Goal: Task Accomplishment & Management: Manage account settings

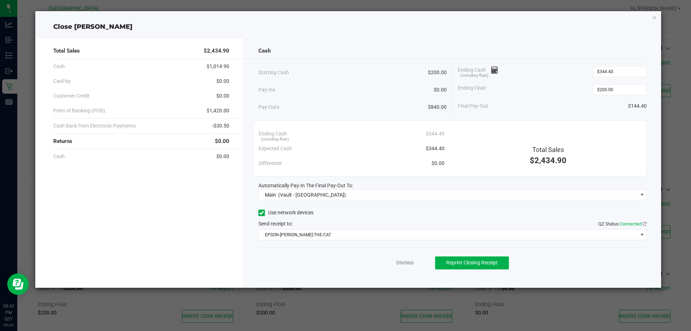
scroll to position [392, 0]
click at [406, 262] on link "Dismiss" at bounding box center [404, 263] width 17 height 8
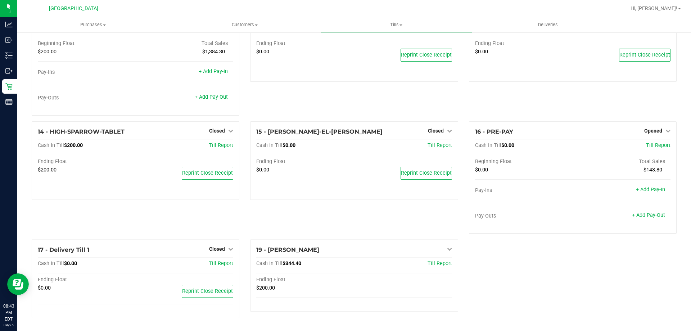
scroll to position [348, 0]
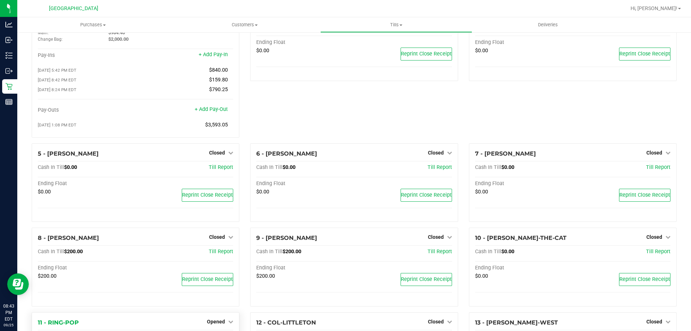
scroll to position [36, 0]
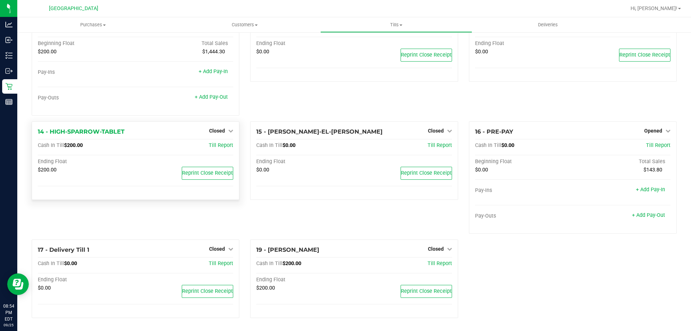
scroll to position [204, 0]
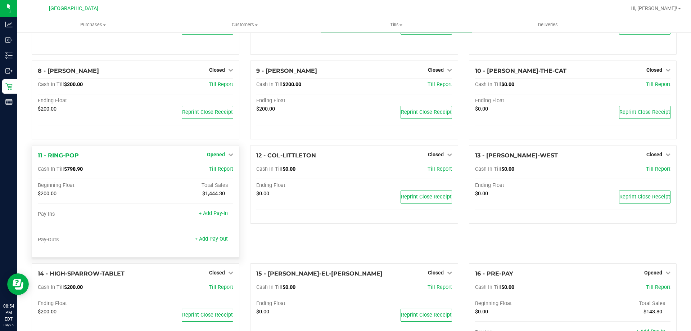
click at [221, 156] on span "Opened" at bounding box center [216, 155] width 18 height 6
click at [220, 172] on link "Close Till" at bounding box center [216, 169] width 19 height 6
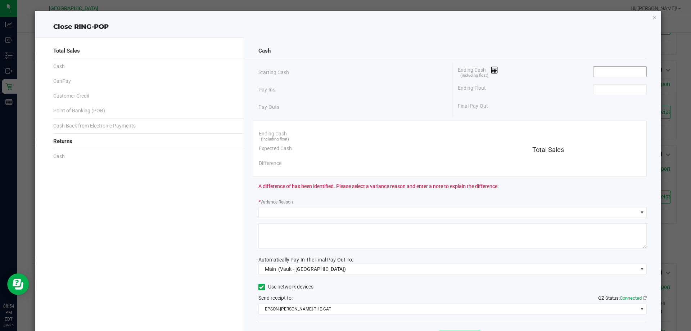
click at [621, 68] on input at bounding box center [620, 72] width 53 height 10
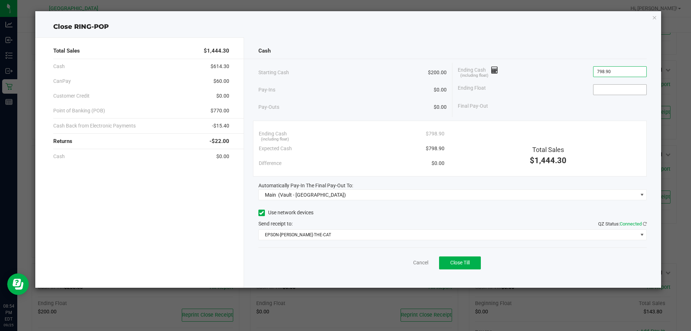
type input "$798.90"
click at [622, 90] on input at bounding box center [620, 90] width 53 height 10
type input "$200.00"
click at [468, 261] on span "Close Till" at bounding box center [459, 263] width 19 height 6
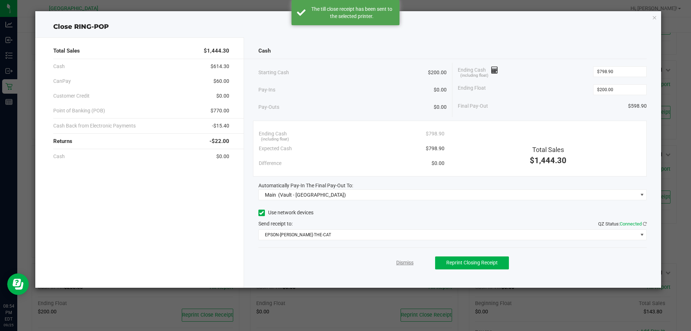
click at [412, 264] on link "Dismiss" at bounding box center [404, 263] width 17 height 8
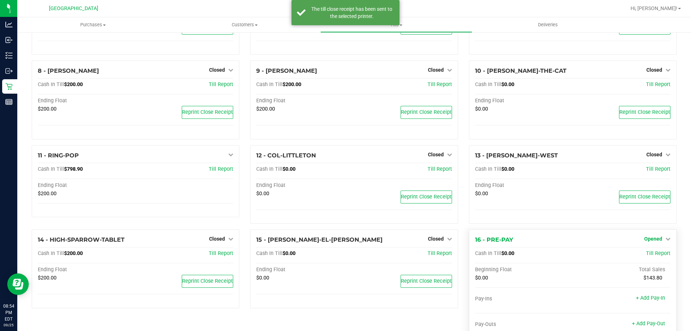
click at [652, 241] on span "Opened" at bounding box center [653, 239] width 18 height 6
click at [651, 255] on link "Close Till" at bounding box center [653, 254] width 19 height 6
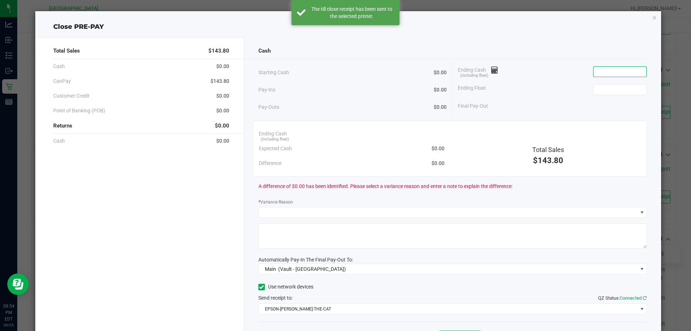
click at [622, 76] on input at bounding box center [620, 72] width 53 height 10
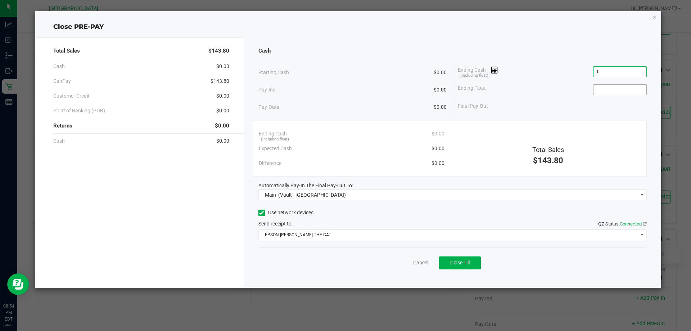
type input "$0.00"
click at [620, 92] on input at bounding box center [620, 90] width 53 height 10
type input "$0.00"
click at [548, 129] on div "Total Sales $143.80" at bounding box center [548, 146] width 197 height 40
click at [469, 262] on span "Close Till" at bounding box center [459, 263] width 19 height 6
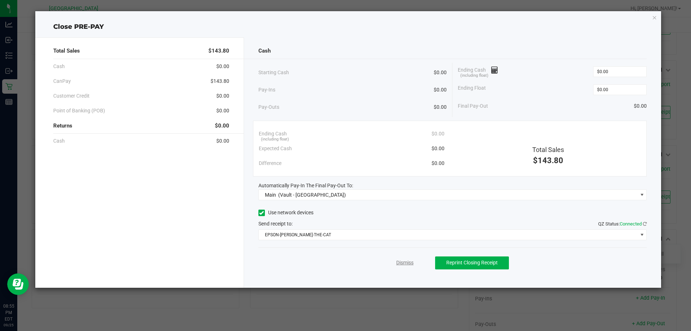
click at [406, 264] on link "Dismiss" at bounding box center [404, 263] width 17 height 8
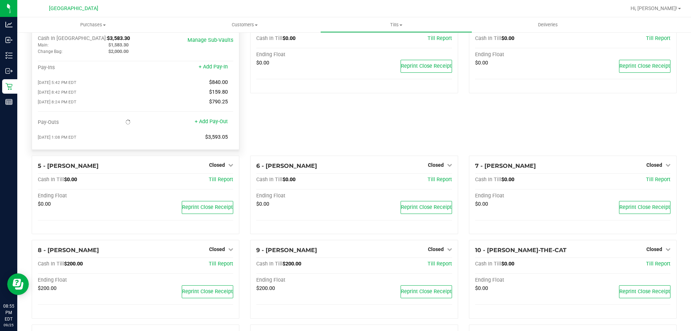
scroll to position [0, 0]
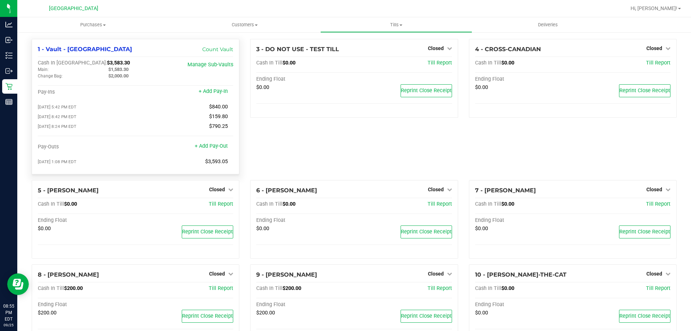
click at [107, 63] on span "$3,583.30" at bounding box center [118, 63] width 23 height 6
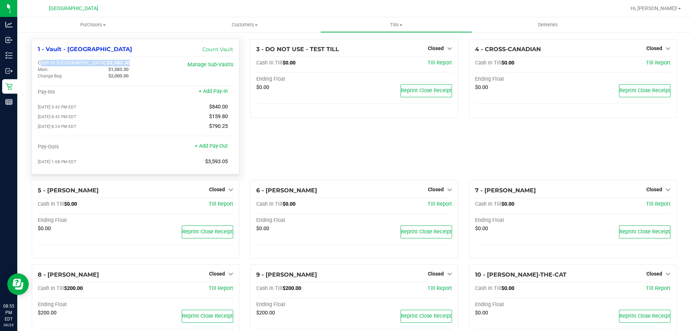
click at [109, 63] on div "Cash In Vault: $3,583.30" at bounding box center [103, 63] width 130 height 6
click at [107, 62] on span "$3,583.30" at bounding box center [118, 63] width 23 height 6
copy span "3,583.30"
click at [387, 8] on div at bounding box center [377, 8] width 497 height 14
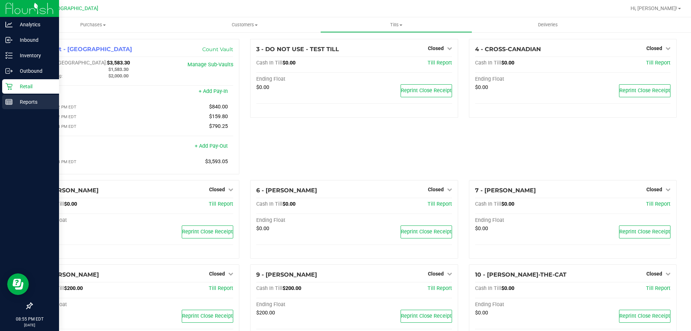
click at [19, 100] on p "Reports" at bounding box center [34, 102] width 43 height 9
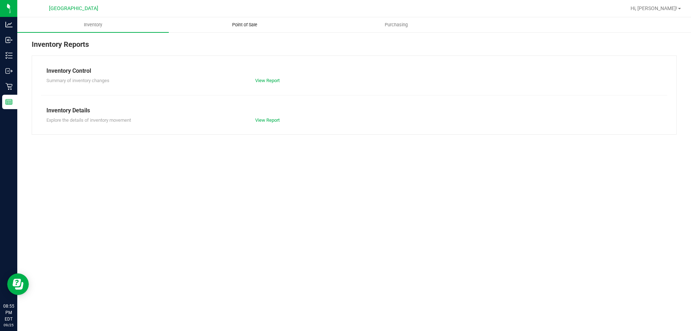
click at [234, 27] on span "Point of Sale" at bounding box center [245, 25] width 45 height 6
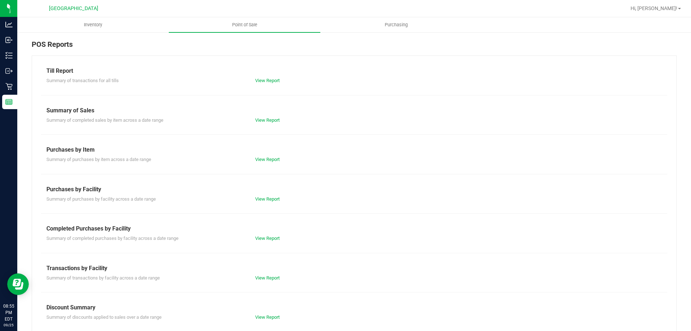
click at [268, 235] on div "View Report" at bounding box center [302, 238] width 104 height 7
click at [260, 238] on link "View Report" at bounding box center [267, 237] width 24 height 5
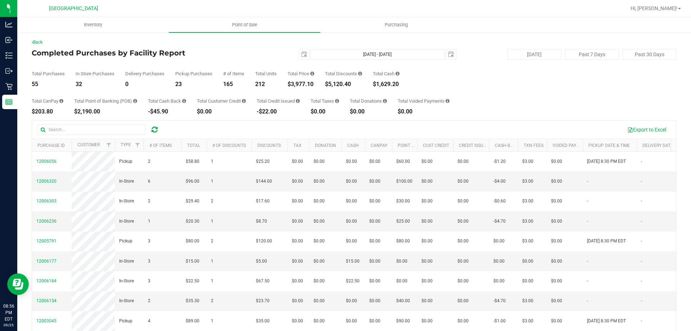
click at [301, 83] on div "$3,977.10" at bounding box center [301, 84] width 27 height 6
copy div "3,977.10"
click at [507, 85] on div "Total Purchases 55 In Store Purchases 32 Delivery Purchases 0 Pickup Purchases …" at bounding box center [354, 73] width 645 height 27
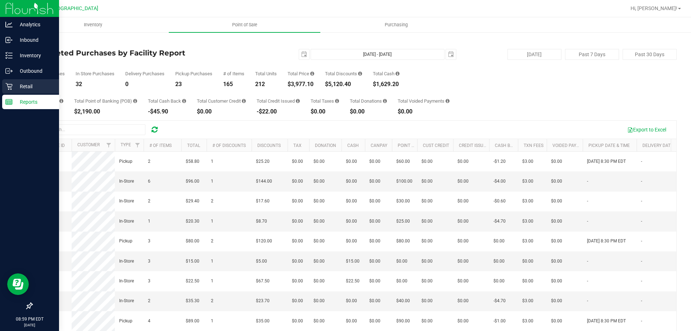
click at [9, 84] on icon at bounding box center [8, 86] width 7 height 7
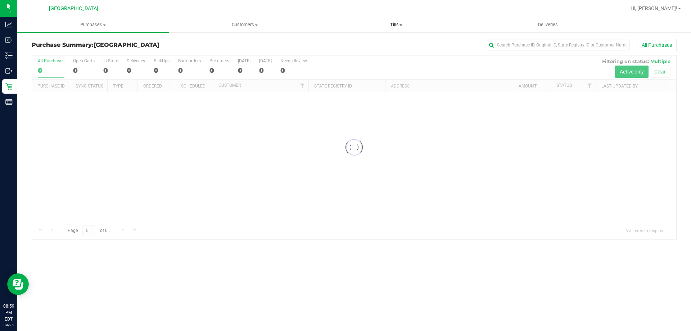
click at [394, 20] on uib-tab-heading "Tills Manage tills Reconcile e-payments" at bounding box center [396, 25] width 151 height 14
click at [368, 49] on span "Reconcile e-payments" at bounding box center [356, 52] width 72 height 6
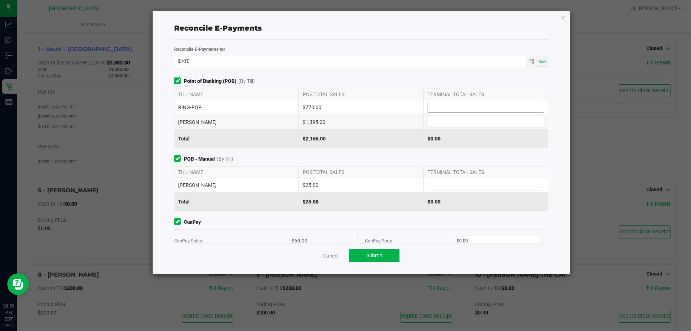
click at [459, 111] on input at bounding box center [486, 107] width 116 height 10
type input "$770.00"
click at [444, 120] on input at bounding box center [486, 122] width 116 height 10
type input "$1,395.00"
click at [437, 184] on input at bounding box center [486, 185] width 116 height 10
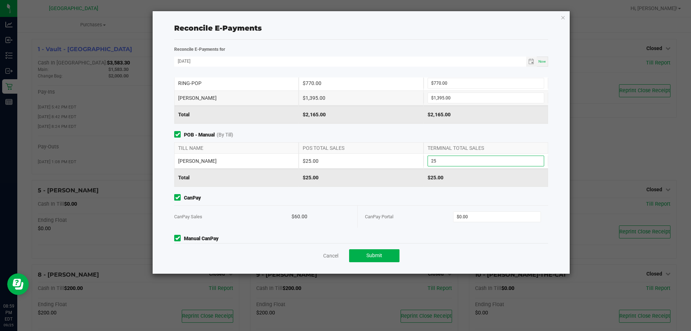
scroll to position [36, 0]
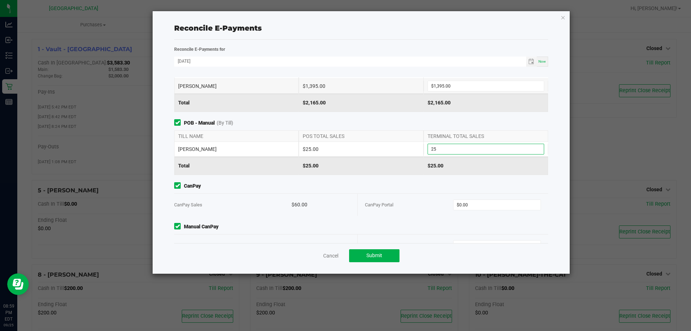
type input "$25.00"
click at [481, 192] on div "CanPay CanPay Sales $60.00 CanPay Portal $0.00" at bounding box center [361, 198] width 385 height 33
click at [480, 204] on input "0" at bounding box center [497, 205] width 87 height 10
type input "$60.00"
click at [429, 232] on div "Manual CanPay Manual CanPay Sales $143.80 Manual CanPay Portal $0.00" at bounding box center [361, 239] width 385 height 33
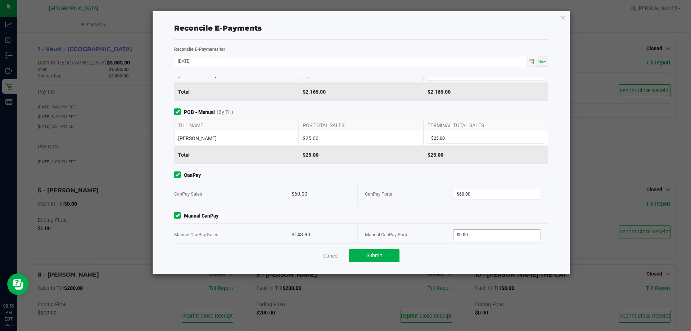
scroll to position [56, 0]
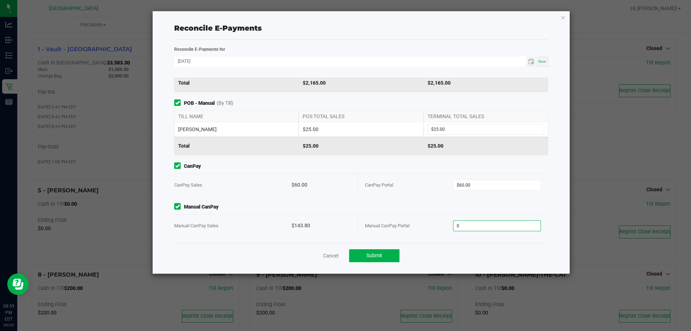
click at [468, 229] on input "0" at bounding box center [497, 226] width 87 height 10
type input "$143.80"
click at [422, 195] on div "CanPay Portal" at bounding box center [409, 185] width 88 height 22
click at [388, 256] on button "Submit" at bounding box center [374, 255] width 50 height 13
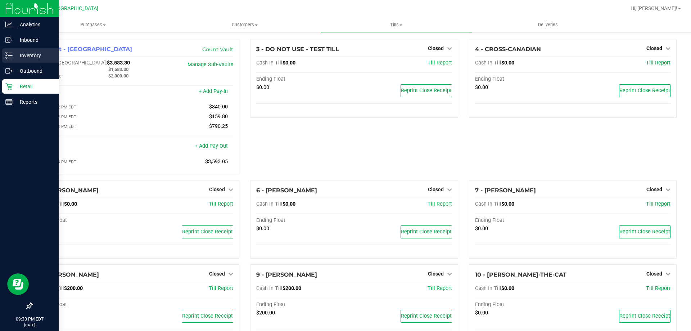
drag, startPoint x: 9, startPoint y: 54, endPoint x: 13, endPoint y: 54, distance: 4.0
click at [9, 54] on icon at bounding box center [8, 55] width 7 height 7
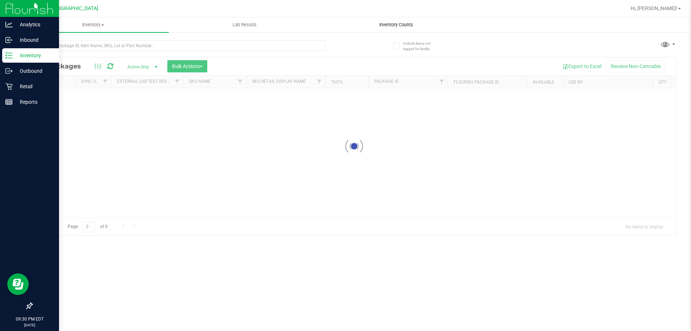
click at [390, 24] on span "Inventory Counts" at bounding box center [396, 25] width 53 height 6
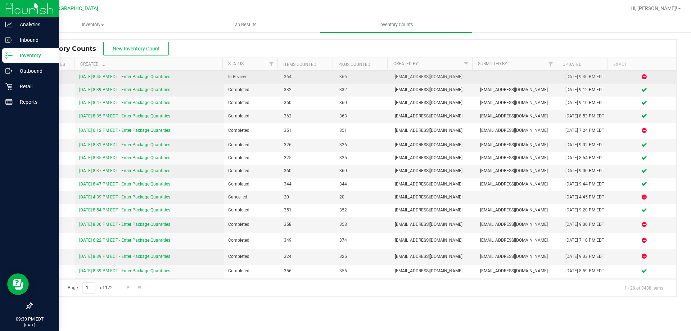
click at [161, 76] on link "9/25/25 8:45 PM EDT - Enter Package Quantities" at bounding box center [124, 76] width 91 height 5
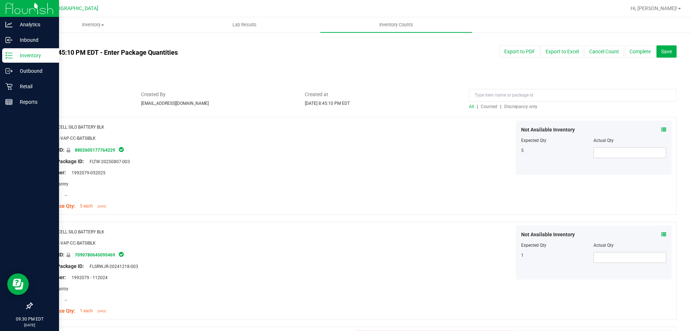
click at [514, 105] on span "Discrepancy only" at bounding box center [520, 106] width 33 height 5
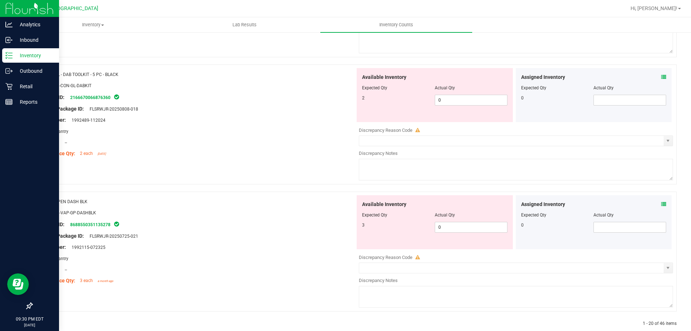
scroll to position [2352, 0]
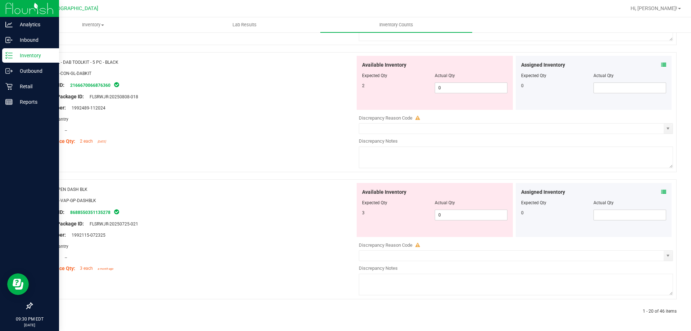
click at [48, 311] on icon at bounding box center [49, 311] width 2 height 4
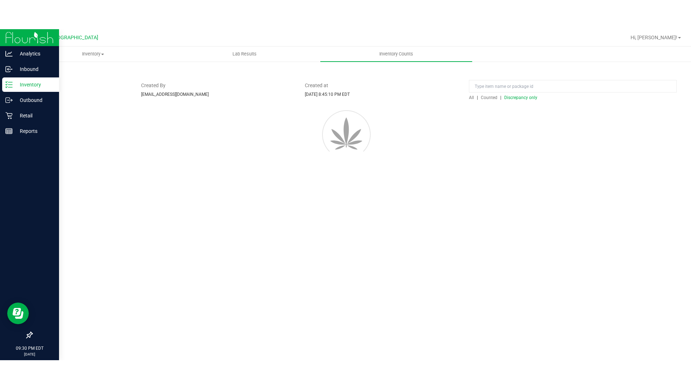
scroll to position [0, 0]
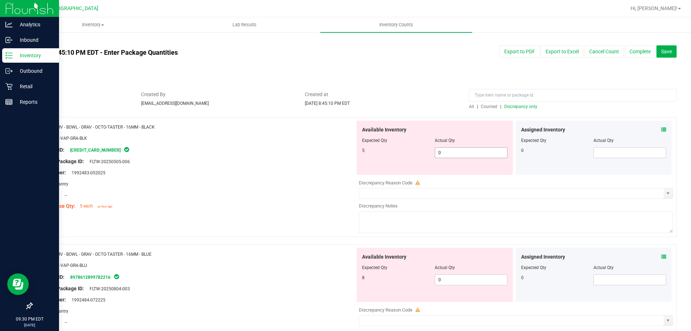
click at [455, 150] on span "0 0" at bounding box center [471, 152] width 73 height 11
type input "5"
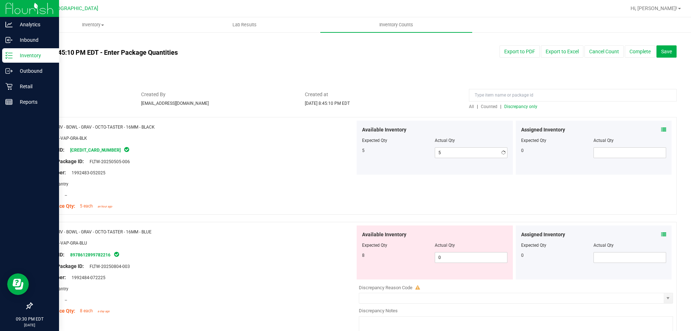
click at [284, 173] on div "Lot Number: 1992483-052025" at bounding box center [196, 173] width 318 height 8
click at [450, 254] on span "0 0" at bounding box center [471, 257] width 73 height 11
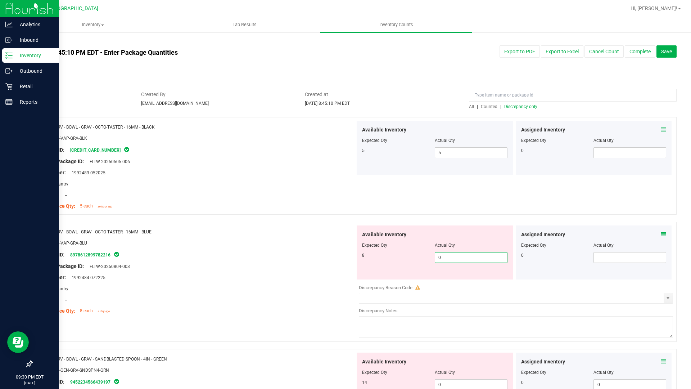
click at [455, 257] on input "0" at bounding box center [471, 257] width 72 height 10
type input "8"
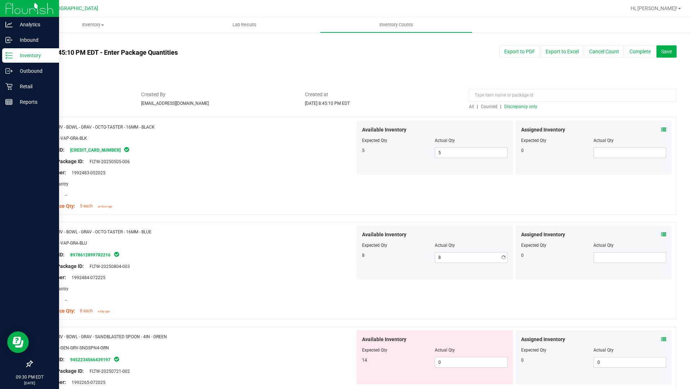
click at [306, 296] on div "Location: --" at bounding box center [196, 300] width 318 height 8
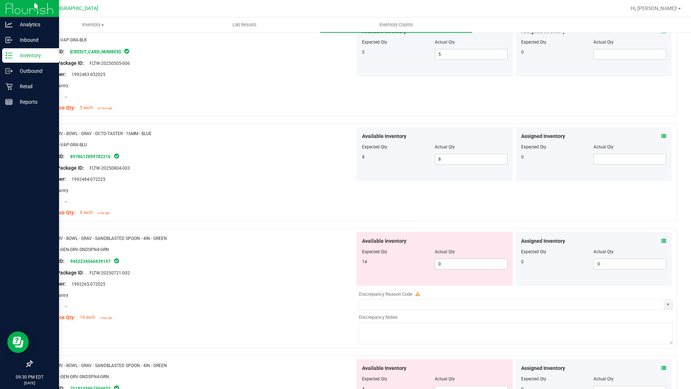
scroll to position [108, 0]
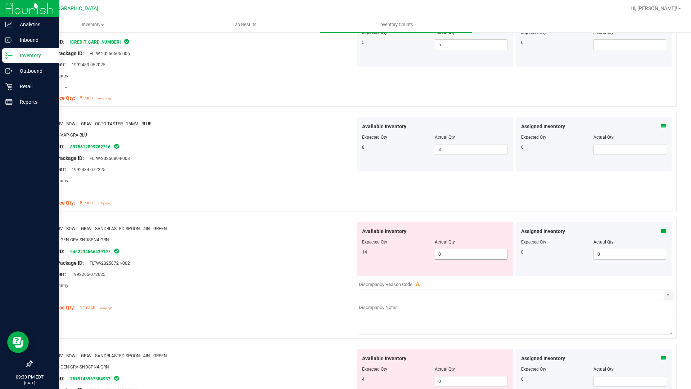
click at [481, 251] on span "0 0" at bounding box center [471, 254] width 73 height 11
click at [481, 252] on span "0 0" at bounding box center [471, 254] width 73 height 11
click at [481, 252] on input "0" at bounding box center [471, 254] width 72 height 10
type input "14"
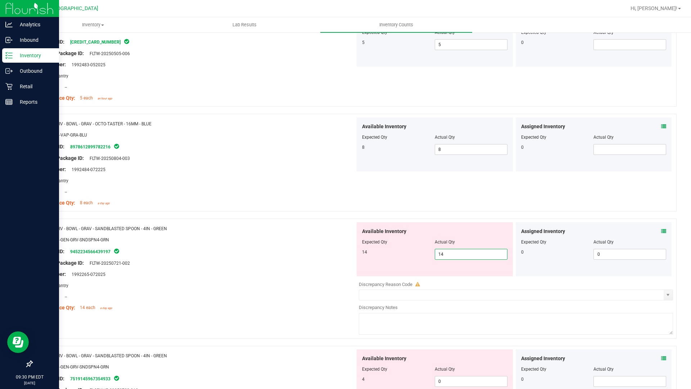
click at [323, 269] on div at bounding box center [196, 269] width 318 height 4
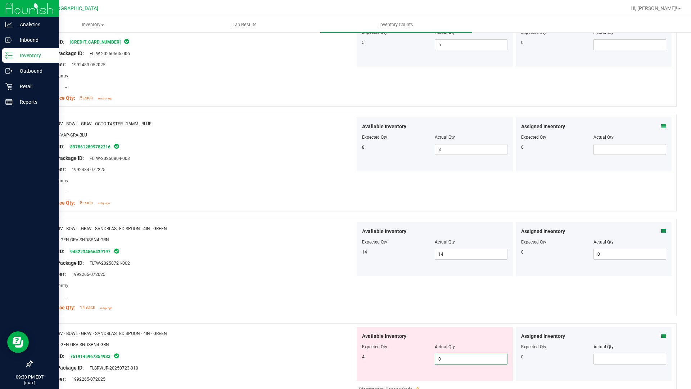
click at [450, 331] on span "0 0" at bounding box center [471, 359] width 73 height 11
type input "4"
click at [237, 328] on div "Name: GRV - BOWL - GRAV - SANDBLASTED SPOON - 4IN - GREEN SKU: ACC-GEN-GRV-SNDS…" at bounding box center [196, 373] width 318 height 92
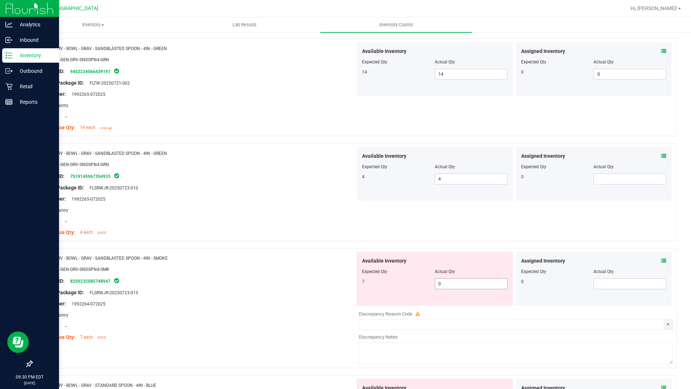
click at [454, 288] on span "0 0" at bounding box center [471, 283] width 73 height 11
type input "7"
click at [291, 288] on div at bounding box center [196, 287] width 318 height 4
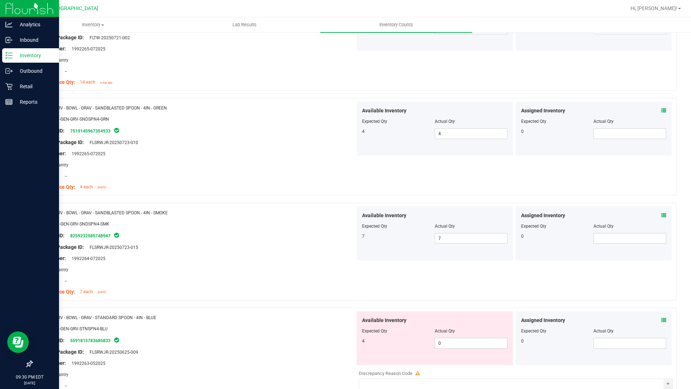
scroll to position [360, 0]
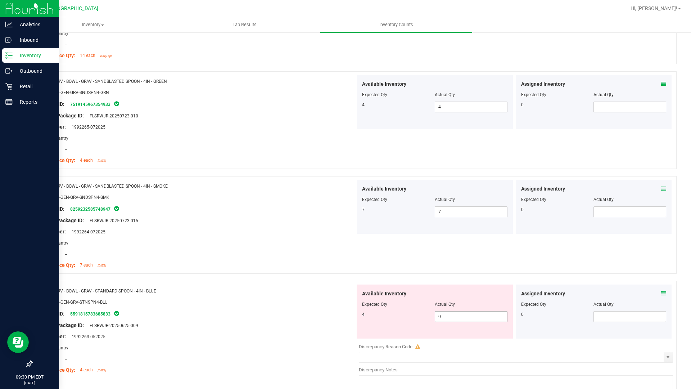
click at [470, 315] on span "0 0" at bounding box center [471, 316] width 73 height 11
type input "4"
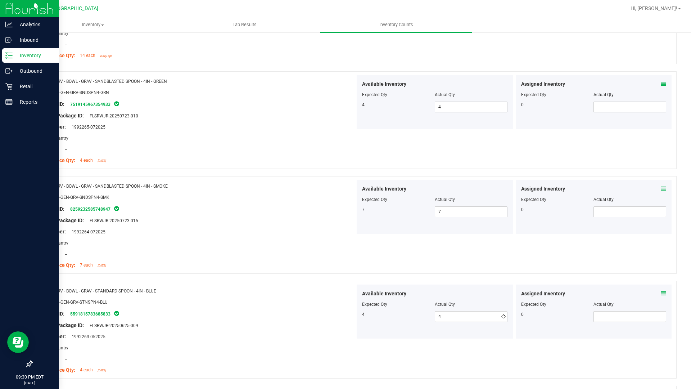
click at [302, 318] on div at bounding box center [196, 320] width 318 height 4
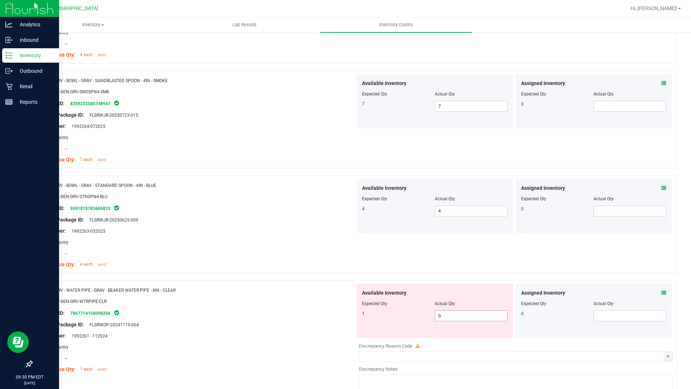
scroll to position [468, 0]
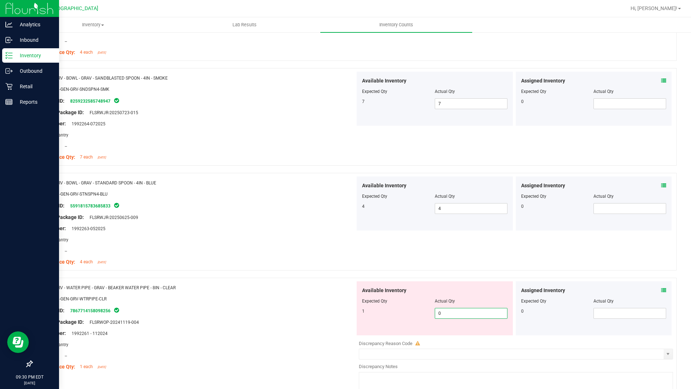
click at [472, 318] on span "0 0" at bounding box center [471, 313] width 73 height 11
type input "1"
click at [324, 315] on div at bounding box center [196, 317] width 318 height 4
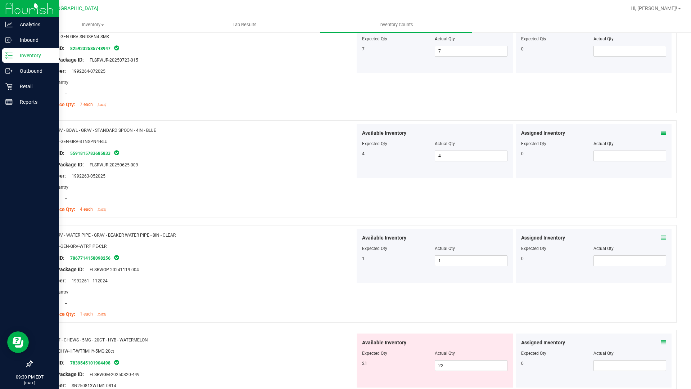
scroll to position [576, 0]
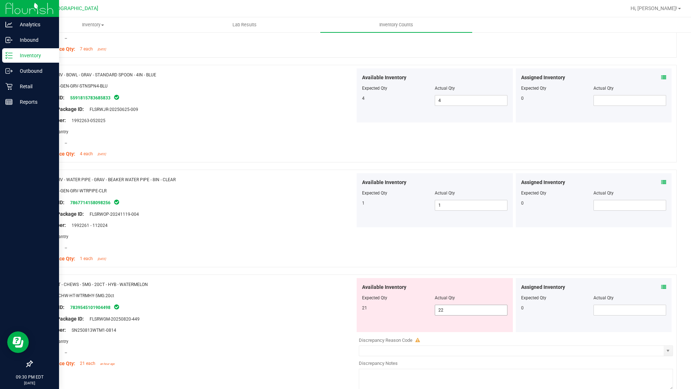
click at [459, 310] on span "22 22" at bounding box center [471, 310] width 73 height 11
type input "2"
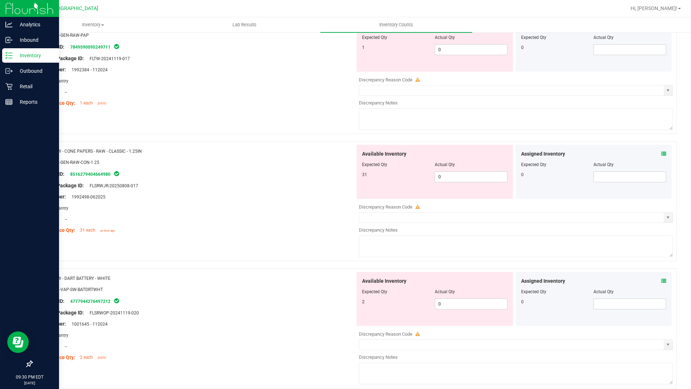
scroll to position [2138, 0]
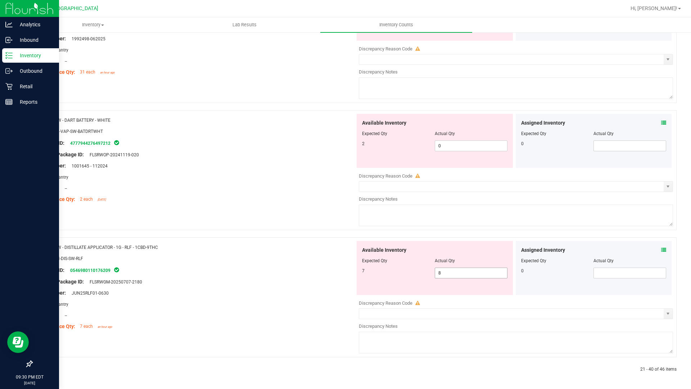
type input "2"
click at [455, 274] on span "8 8" at bounding box center [471, 273] width 73 height 11
type input "7"
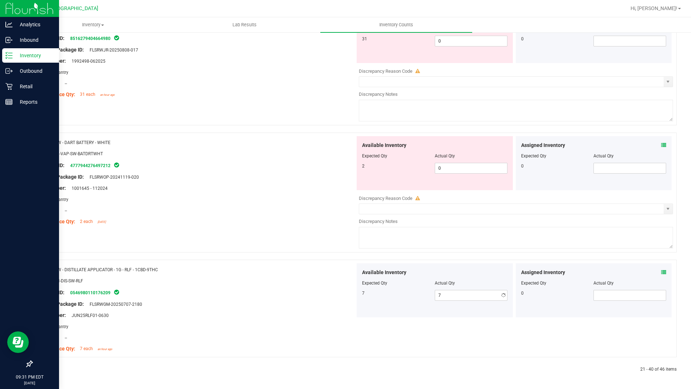
click at [449, 170] on span "0 0" at bounding box center [471, 168] width 73 height 11
type input "2"
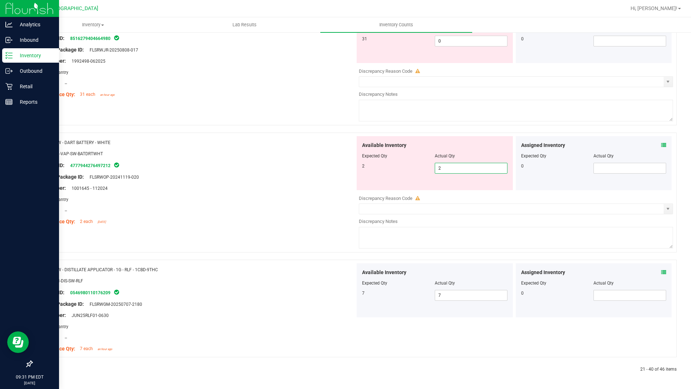
click at [332, 179] on div "Name: SW - DART BATTERY - WHITE SKU: ACC-VAP-SW-BATDRTWHT Package ID: 477794427…" at bounding box center [196, 182] width 318 height 92
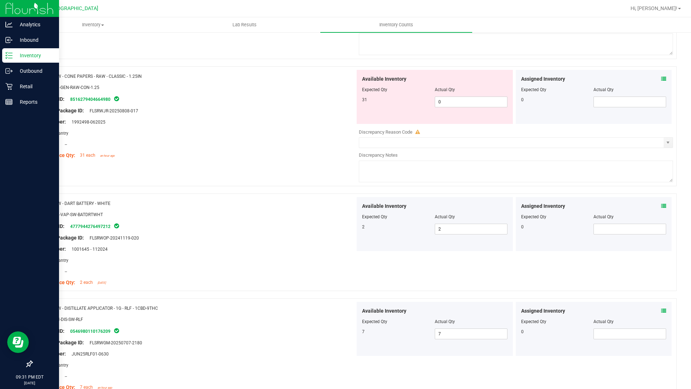
scroll to position [1986, 0]
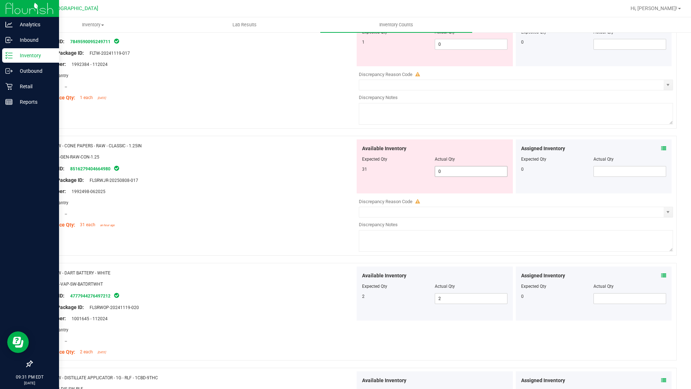
click at [440, 168] on span "0 0" at bounding box center [471, 171] width 73 height 11
type input "31"
click at [293, 177] on div "Original Package ID: FLSRWJR-20250808-017" at bounding box center [196, 180] width 318 height 8
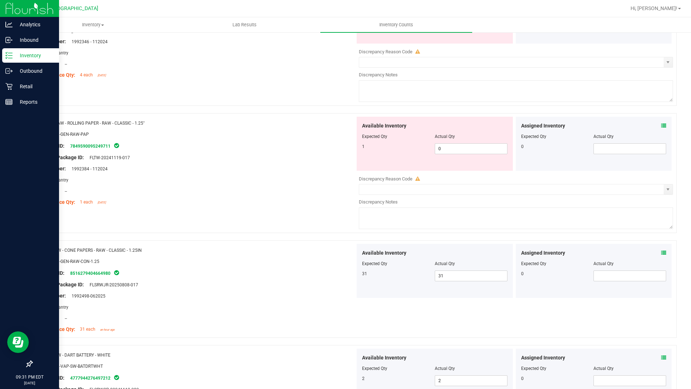
scroll to position [1878, 0]
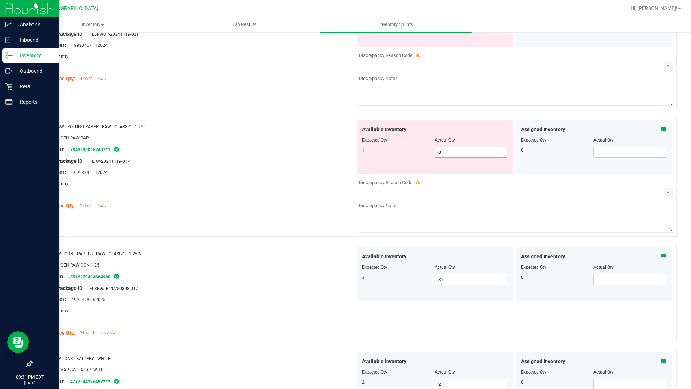
click at [453, 153] on span "0 0" at bounding box center [471, 152] width 73 height 11
type input "1"
click at [246, 165] on div at bounding box center [196, 167] width 318 height 4
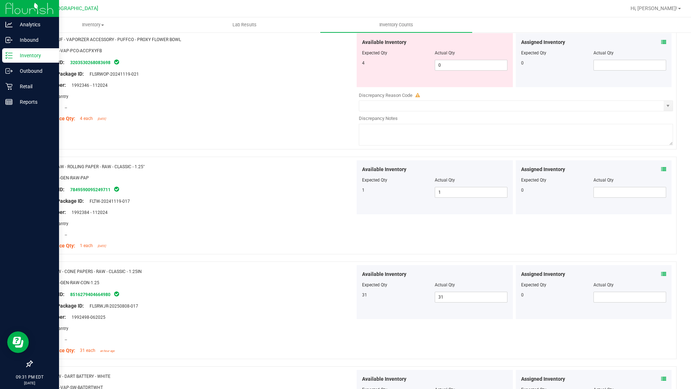
scroll to position [1734, 0]
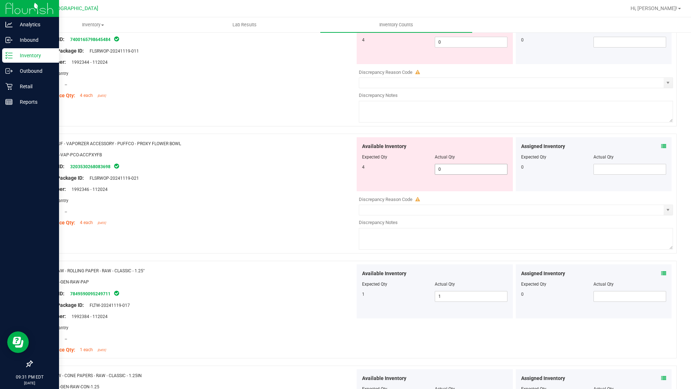
click at [456, 171] on span "0 0" at bounding box center [471, 169] width 73 height 11
type input "4"
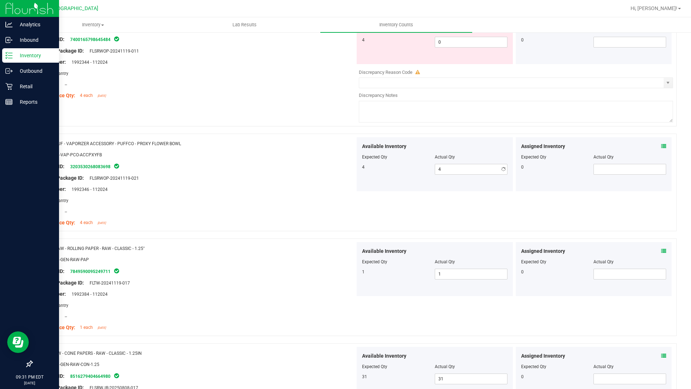
click at [273, 180] on div "Original Package ID: FLSRWOP-20241119-021" at bounding box center [196, 178] width 318 height 8
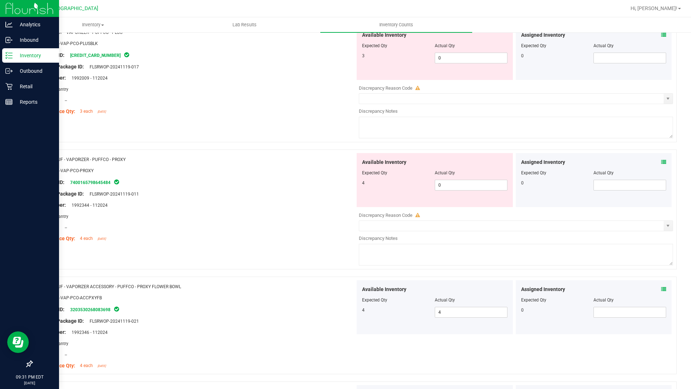
scroll to position [1590, 0]
click at [457, 189] on span "0 0" at bounding box center [471, 186] width 73 height 11
type input "4"
click at [368, 191] on div "4 4 4" at bounding box center [434, 186] width 145 height 11
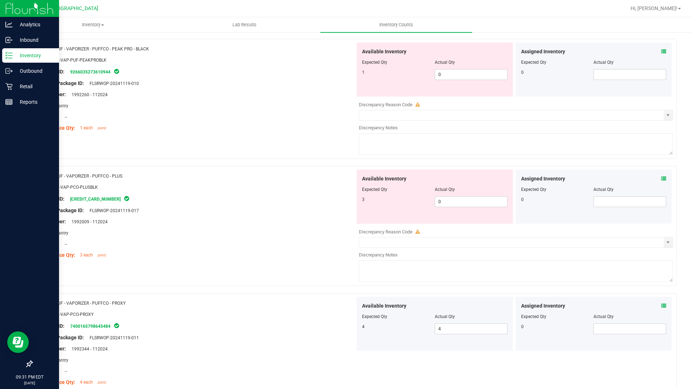
scroll to position [1446, 0]
click at [448, 196] on div at bounding box center [434, 196] width 145 height 4
click at [448, 199] on span "0 0" at bounding box center [471, 203] width 73 height 11
type input "23"
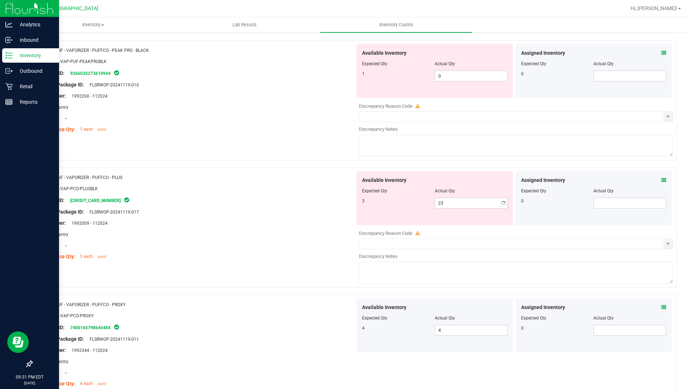
click at [260, 200] on div "Package ID: 5260341272394034" at bounding box center [196, 200] width 318 height 9
click at [452, 207] on span "23 23" at bounding box center [471, 203] width 73 height 11
click at [452, 207] on input "23" at bounding box center [471, 203] width 72 height 10
type input "3"
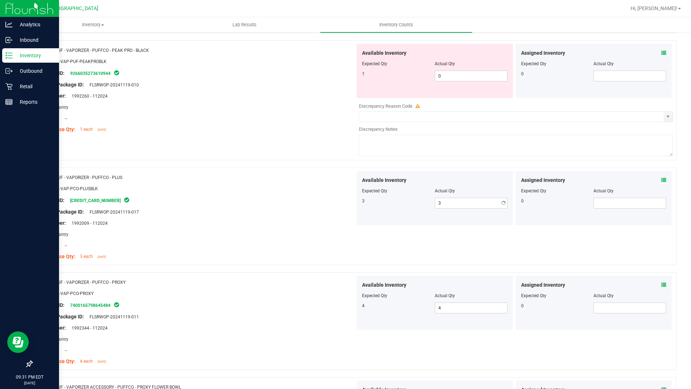
click at [298, 199] on div "Package ID: 5260341272394034" at bounding box center [196, 200] width 318 height 9
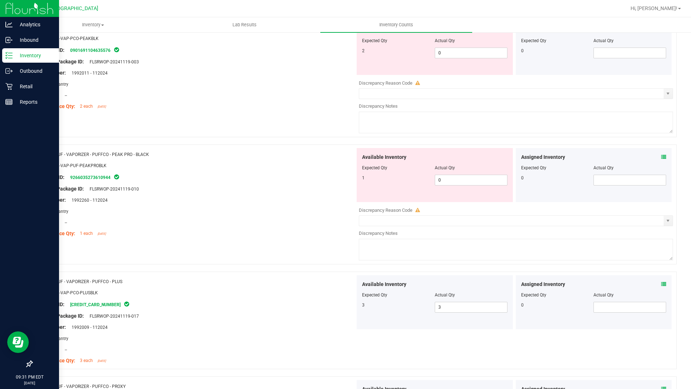
scroll to position [1338, 0]
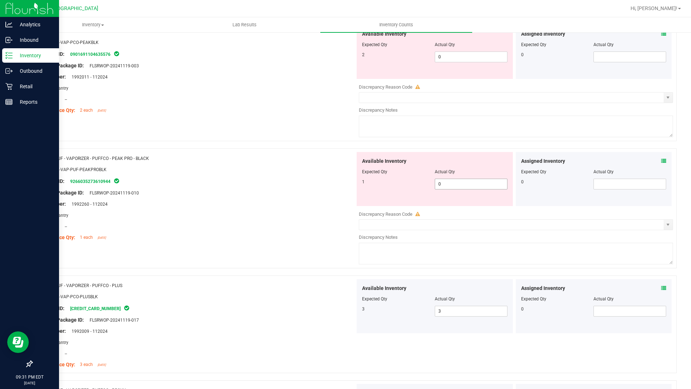
click at [448, 189] on span "0 0" at bounding box center [471, 184] width 73 height 11
type input "1"
drag, startPoint x: 216, startPoint y: 164, endPoint x: 292, endPoint y: 155, distance: 75.8
click at [218, 164] on div at bounding box center [196, 164] width 318 height 4
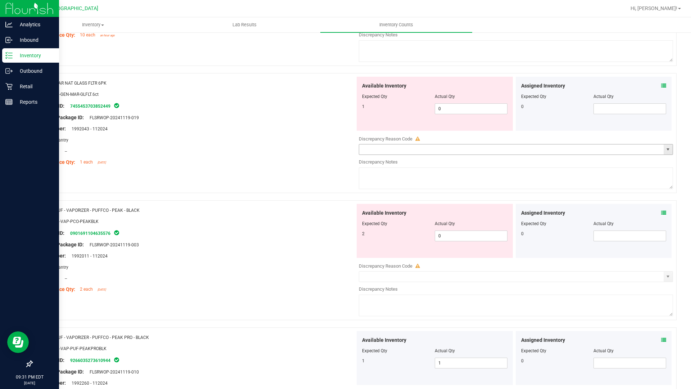
scroll to position [1158, 0]
click at [451, 237] on span "0 0" at bounding box center [471, 237] width 73 height 11
type input "2"
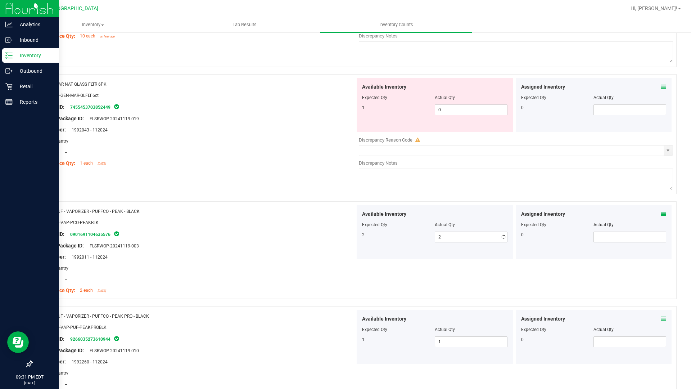
drag, startPoint x: 288, startPoint y: 237, endPoint x: 347, endPoint y: 207, distance: 66.2
click at [289, 236] on div "Package ID: 0901691104635576" at bounding box center [196, 234] width 318 height 9
click at [446, 110] on span "0 0" at bounding box center [471, 109] width 73 height 11
type input "1"
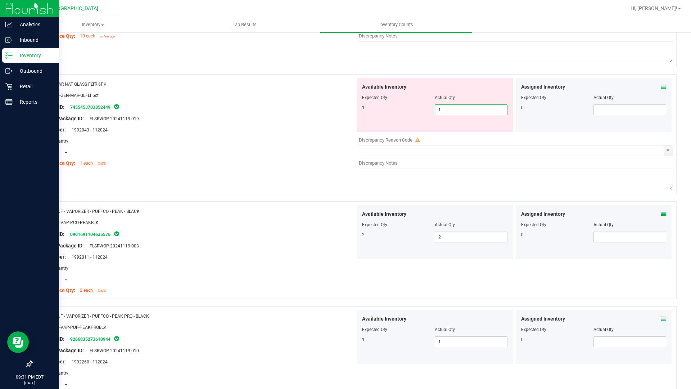
click at [217, 136] on div at bounding box center [196, 136] width 318 height 4
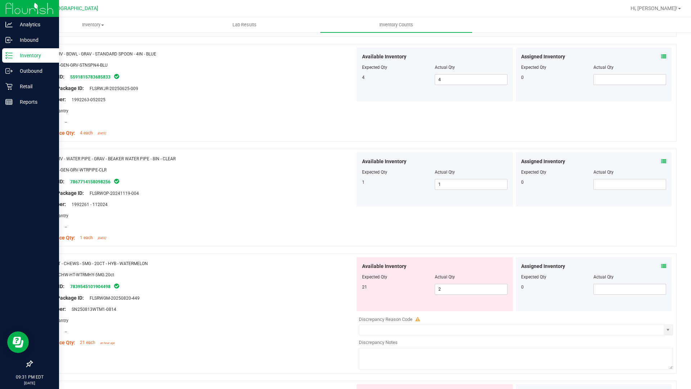
scroll to position [653, 0]
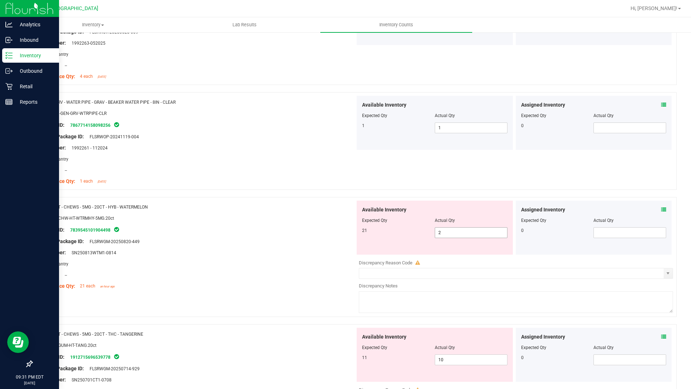
click at [468, 230] on span "2 2" at bounding box center [471, 232] width 73 height 11
type input "21"
click at [245, 232] on div "Package ID: 7839545101904498" at bounding box center [196, 229] width 318 height 9
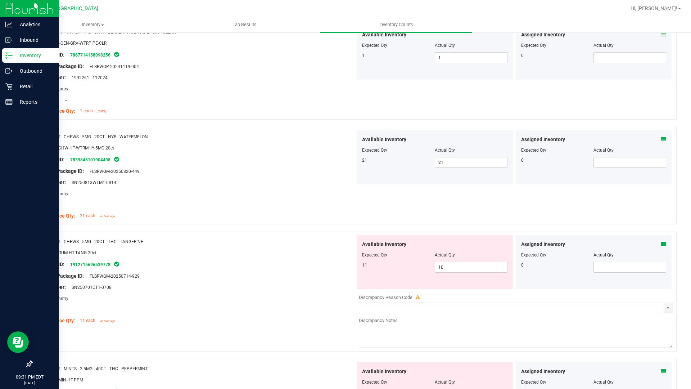
scroll to position [761, 0]
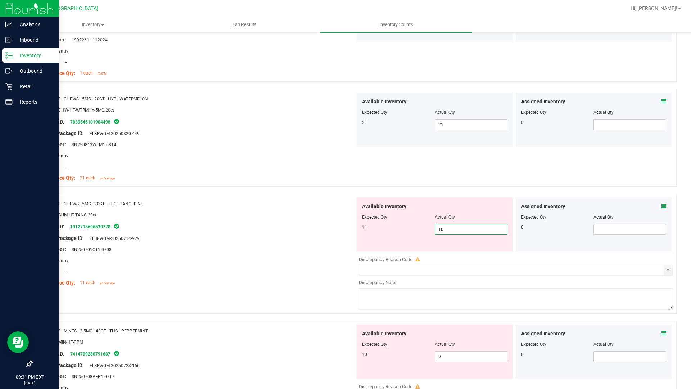
click at [455, 231] on span "10 10" at bounding box center [471, 229] width 73 height 11
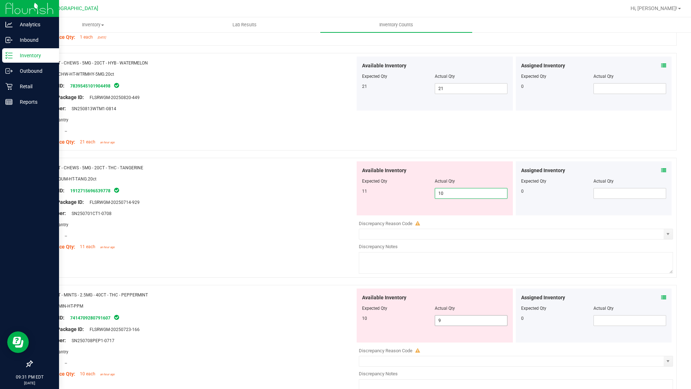
click at [456, 320] on span "9 9" at bounding box center [471, 320] width 73 height 11
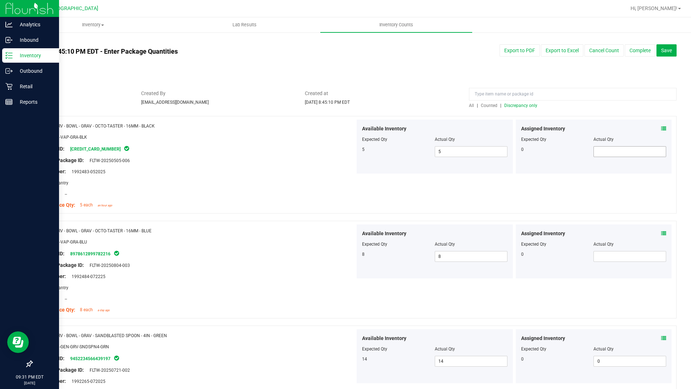
scroll to position [0, 0]
click at [508, 107] on span "Discrepancy only" at bounding box center [520, 106] width 33 height 5
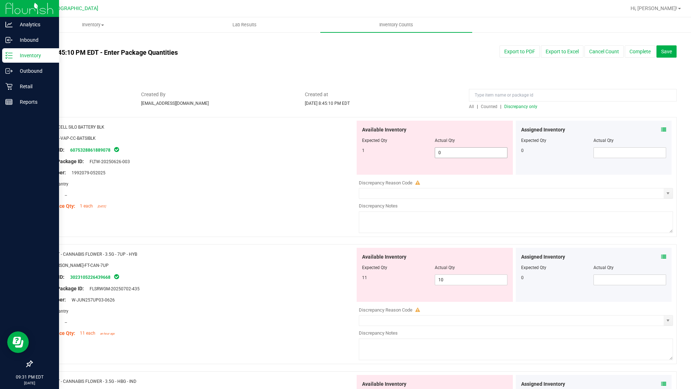
click at [458, 149] on span "0 0" at bounding box center [471, 152] width 73 height 11
type input "1"
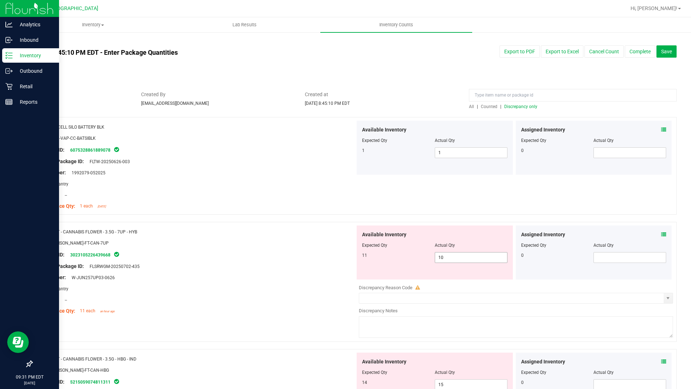
click at [451, 259] on span "10 10" at bounding box center [471, 257] width 73 height 11
type input "1"
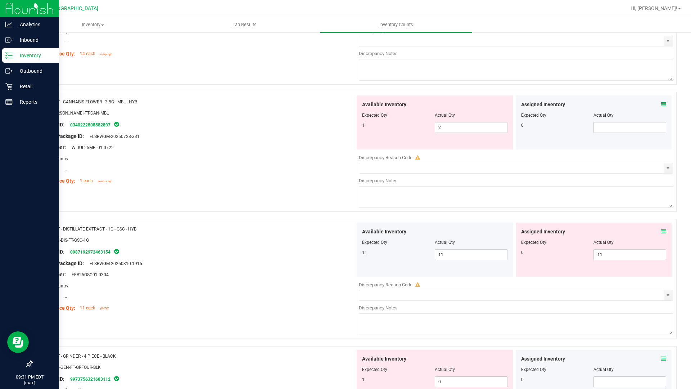
scroll to position [396, 0]
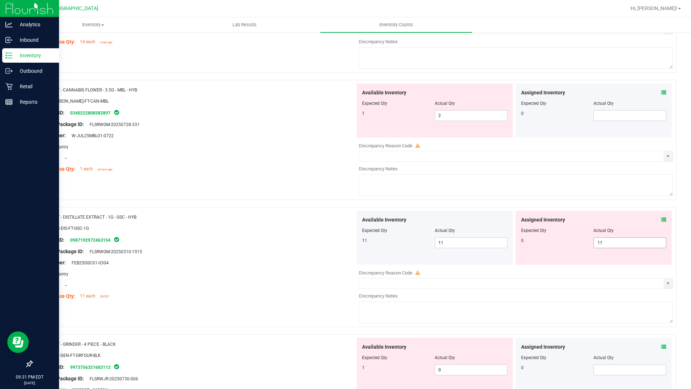
click at [613, 244] on span "11 11" at bounding box center [630, 242] width 73 height 11
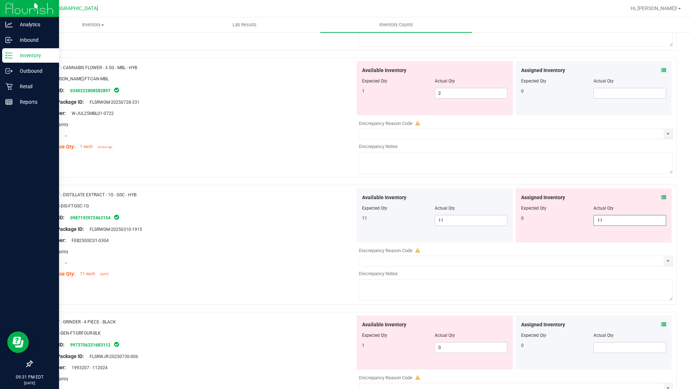
scroll to position [374, 0]
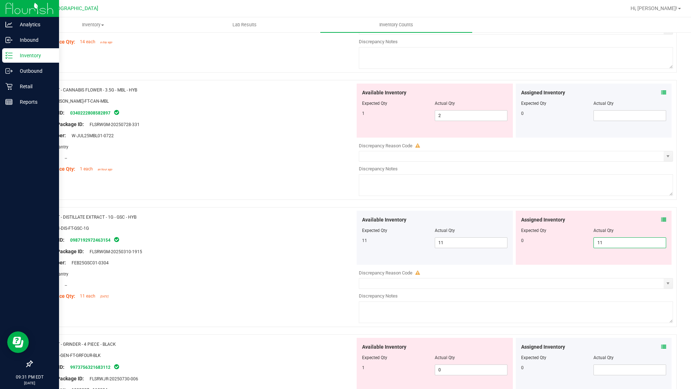
type input "1"
click at [477, 244] on span "11 11" at bounding box center [471, 242] width 73 height 11
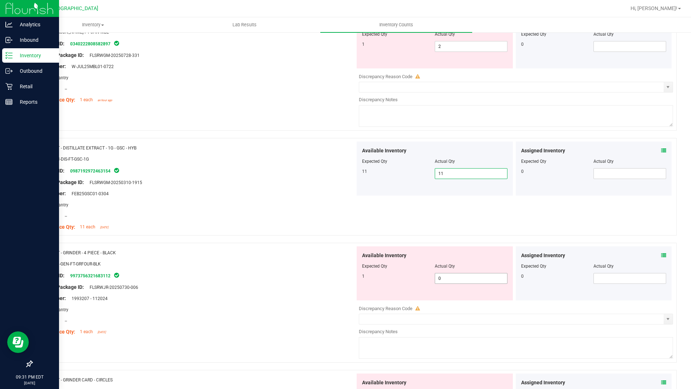
scroll to position [446, 0]
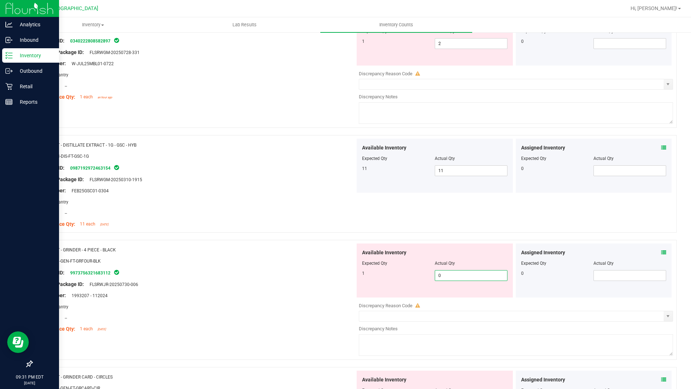
click at [445, 273] on span "0 0" at bounding box center [471, 275] width 73 height 11
type input "1"
click at [377, 278] on div "1 1 1" at bounding box center [434, 275] width 145 height 11
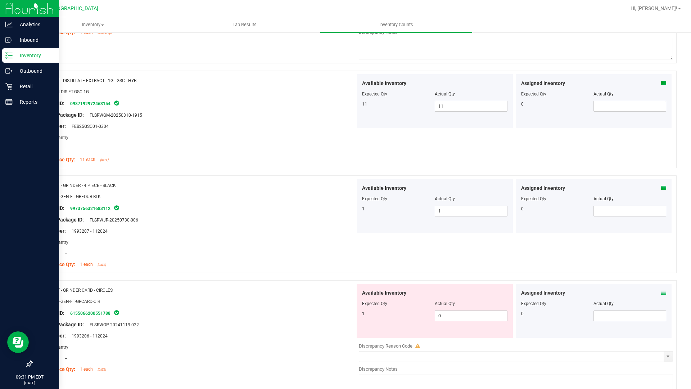
scroll to position [518, 0]
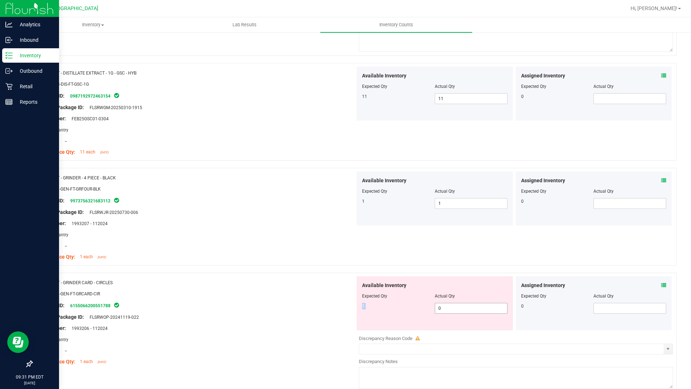
click at [451, 304] on div "Available Inventory Expected Qty Actual Qty 1 0 0" at bounding box center [435, 303] width 156 height 54
click at [452, 306] on span "0 0" at bounding box center [471, 308] width 73 height 11
type input "3"
click at [346, 299] on div at bounding box center [196, 299] width 318 height 4
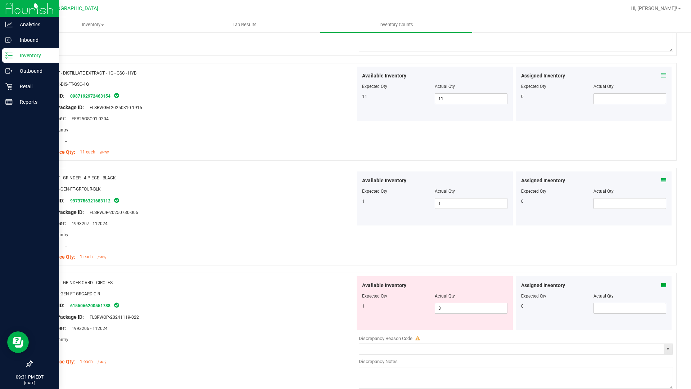
scroll to position [626, 0]
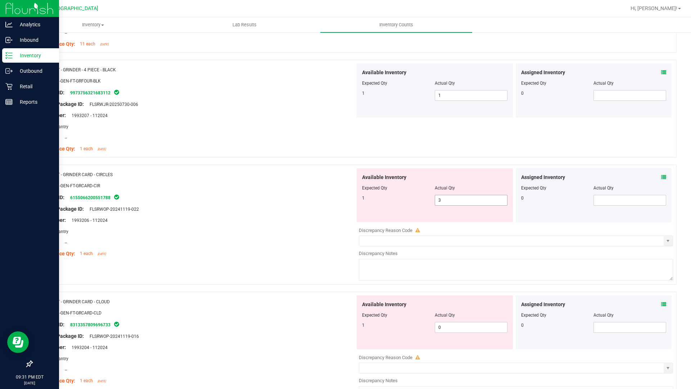
click at [470, 204] on span "3 3" at bounding box center [471, 200] width 73 height 11
type input "1"
click at [268, 220] on div "Lot Number: 1993206 - 112024" at bounding box center [196, 220] width 318 height 8
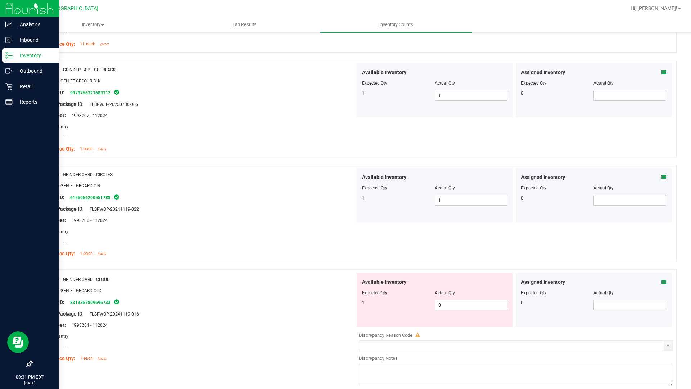
click at [475, 304] on span "0 0" at bounding box center [471, 305] width 73 height 11
type input "1"
click at [391, 301] on div "1" at bounding box center [398, 303] width 73 height 6
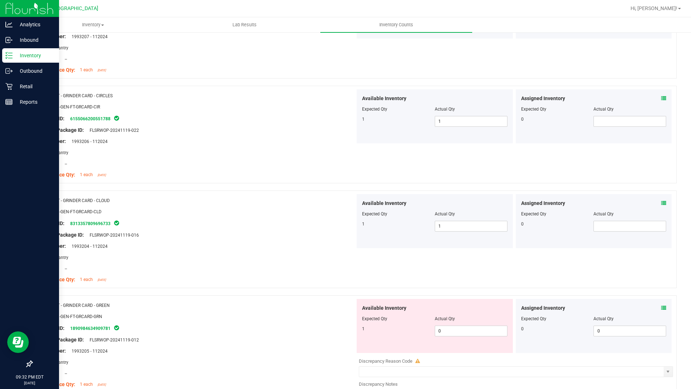
scroll to position [770, 0]
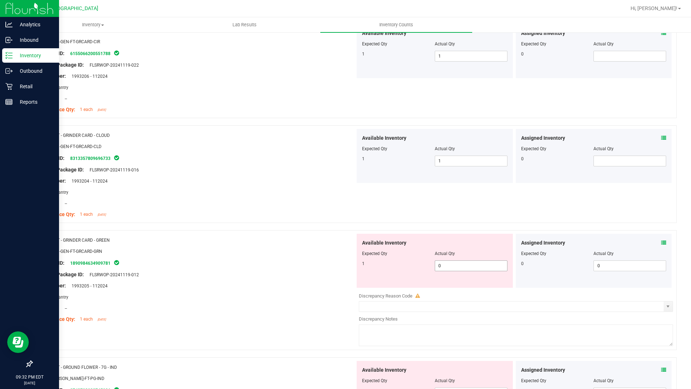
click at [458, 265] on span "0 0" at bounding box center [471, 265] width 73 height 11
type input "1"
click at [396, 277] on div "Available Inventory Expected Qty Actual Qty 1 1 1" at bounding box center [435, 261] width 156 height 54
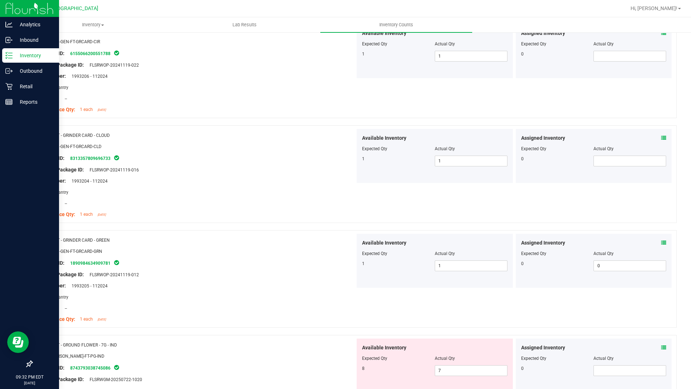
scroll to position [914, 0]
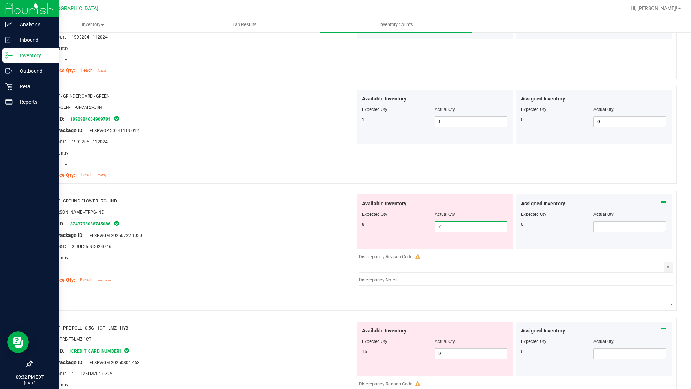
click at [450, 226] on span "7 7" at bounding box center [471, 226] width 73 height 11
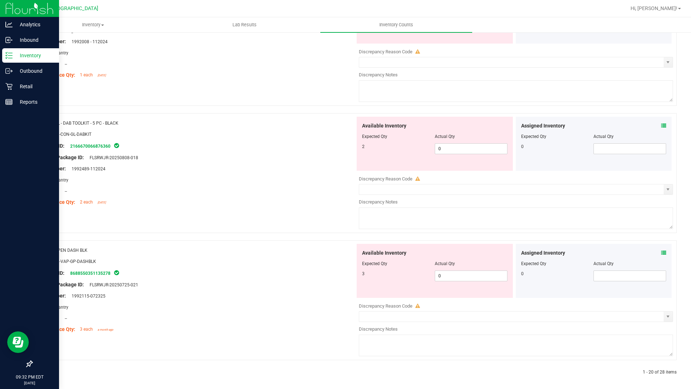
scroll to position [2138, 0]
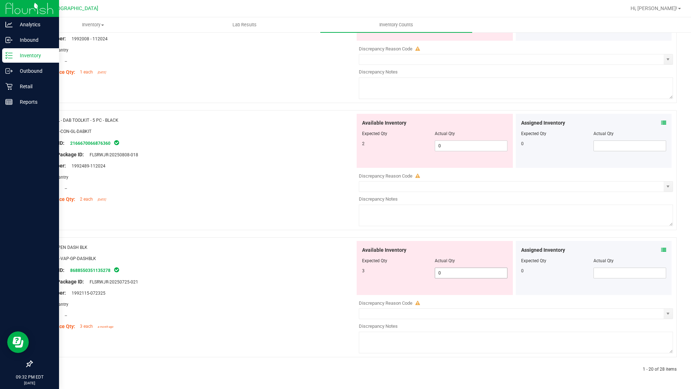
click at [462, 273] on span "0 0" at bounding box center [471, 273] width 73 height 11
type input "3"
click at [313, 288] on div "Name: GPEN DASH BLK SKU: ACC-VAP-GP-DASHBLK Package ID: 8688550351135278 Origin…" at bounding box center [196, 287] width 318 height 92
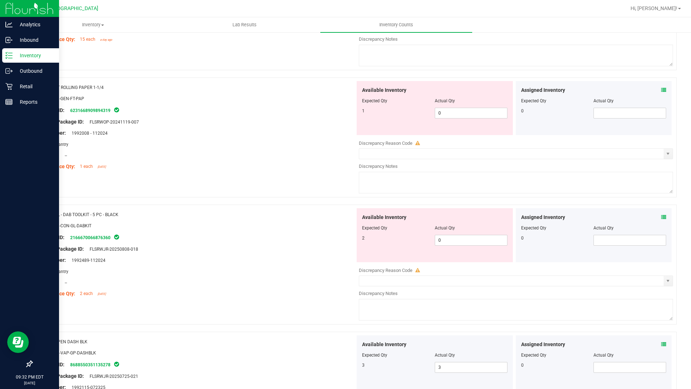
scroll to position [2116, 0]
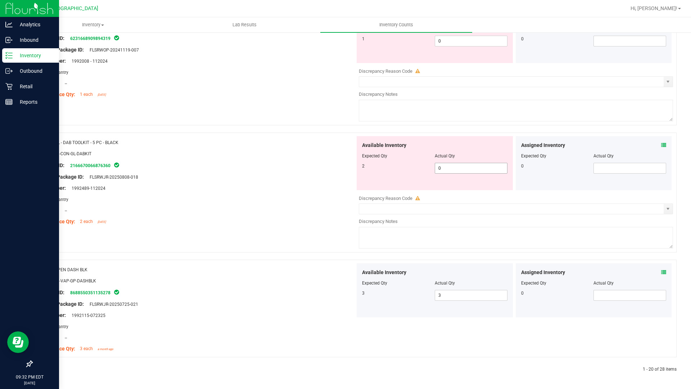
click at [450, 164] on span "0 0" at bounding box center [471, 168] width 73 height 11
type input "2"
click at [391, 178] on div "Available Inventory Expected Qty Actual Qty 2 2 2" at bounding box center [435, 163] width 156 height 54
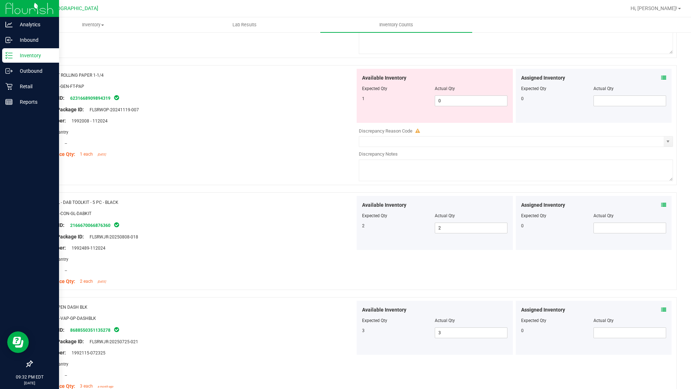
scroll to position [1986, 0]
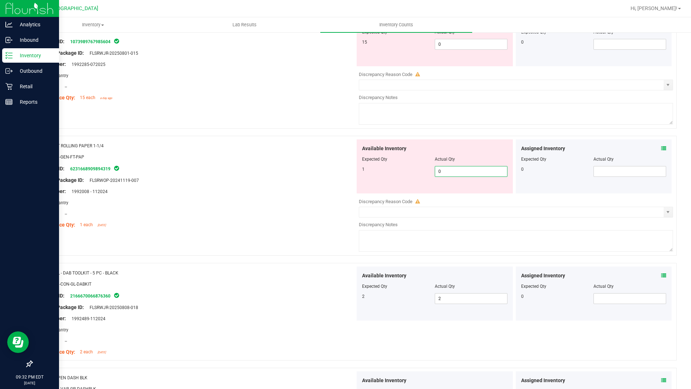
click at [451, 175] on span "0 0" at bounding box center [471, 171] width 73 height 11
type input "1"
click at [378, 178] on div "Available Inventory Expected Qty Actual Qty 1 1 1" at bounding box center [435, 166] width 156 height 54
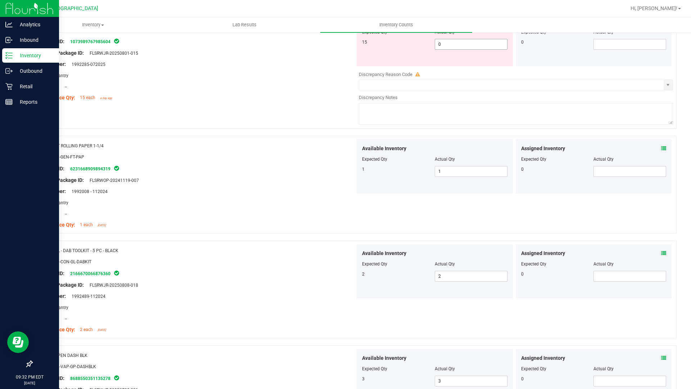
click at [476, 44] on span "0 0" at bounding box center [471, 44] width 73 height 11
type input "15"
click at [355, 80] on div "Name: FT BATTERY WHITE 510 VARIABLE POWER SKU: ACC-VAP-FT-BATWHTVAR Package ID:…" at bounding box center [354, 69] width 645 height 120
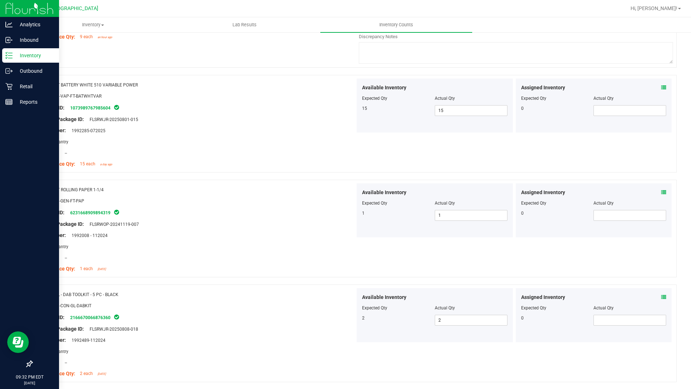
scroll to position [1842, 0]
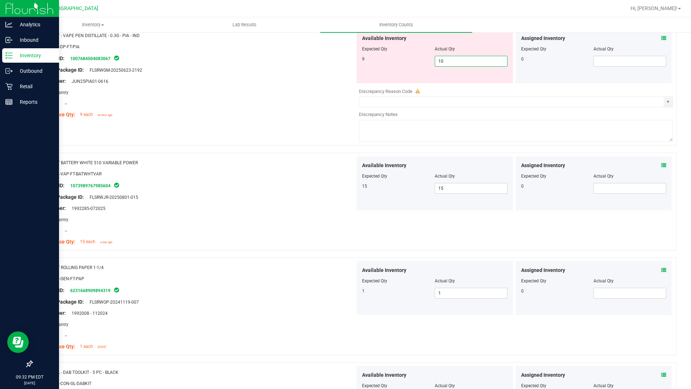
click at [461, 64] on span "10 10" at bounding box center [471, 61] width 73 height 11
type input "1"
click at [466, 63] on input "1" at bounding box center [471, 61] width 72 height 10
type input "9"
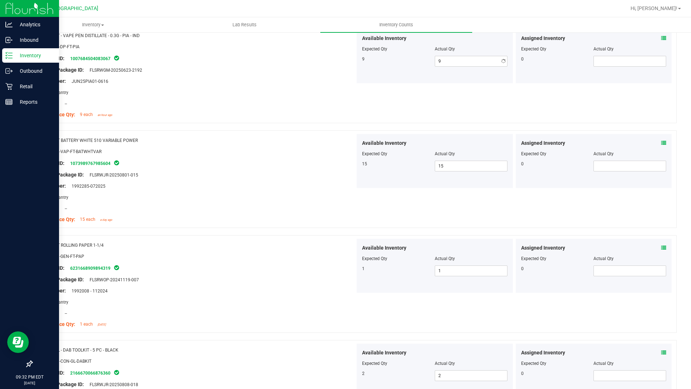
drag, startPoint x: 293, startPoint y: 125, endPoint x: 299, endPoint y: 135, distance: 11.5
click at [293, 126] on div "Name: FT - VAPE PEN DISTILLATE - 0.3G - PIA - IND SKU: BAP-DP-FT-PIA Package ID…" at bounding box center [354, 78] width 645 height 105
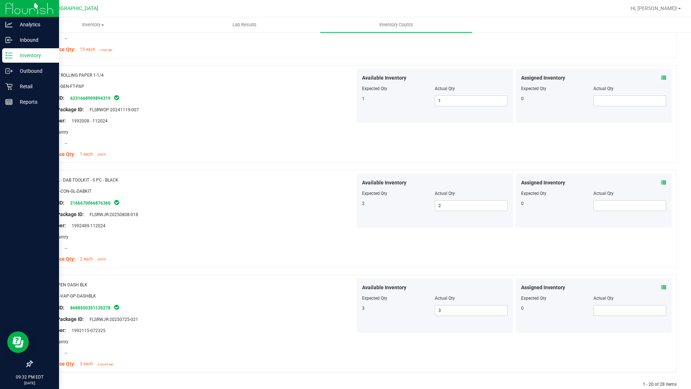
scroll to position [2027, 0]
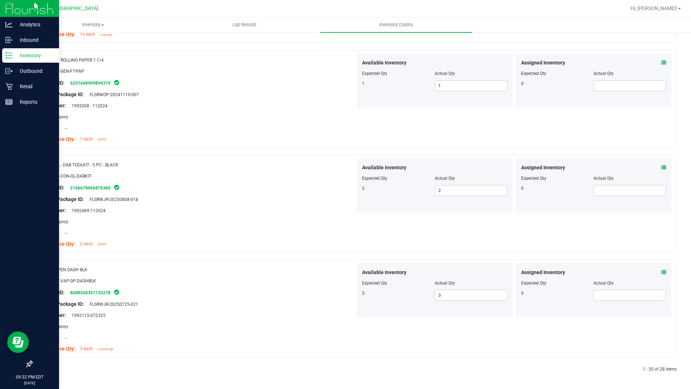
click at [50, 331] on link at bounding box center [49, 369] width 3 height 5
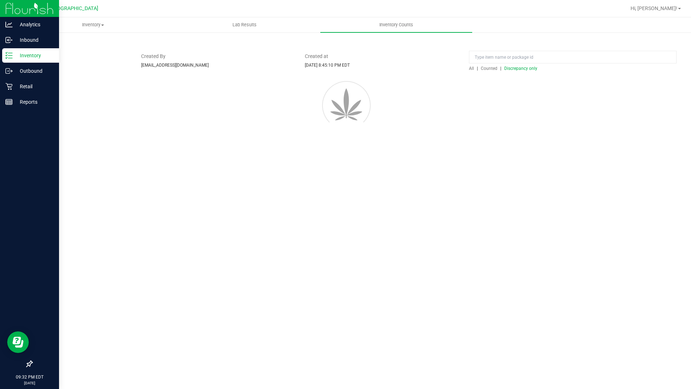
scroll to position [0, 0]
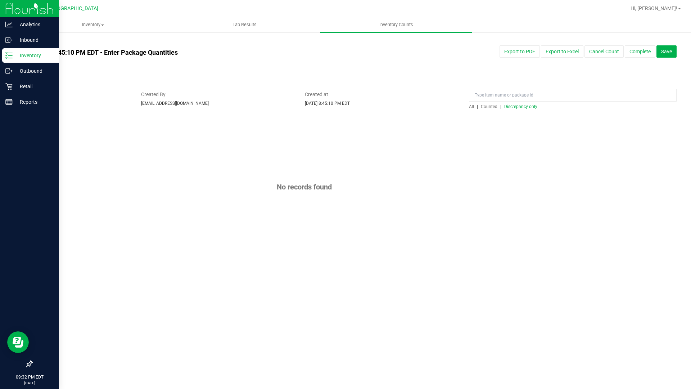
click at [526, 106] on span "Discrepancy only" at bounding box center [520, 106] width 33 height 5
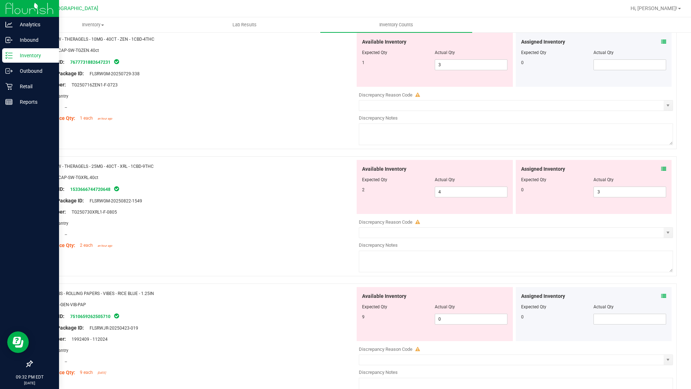
scroll to position [1786, 0]
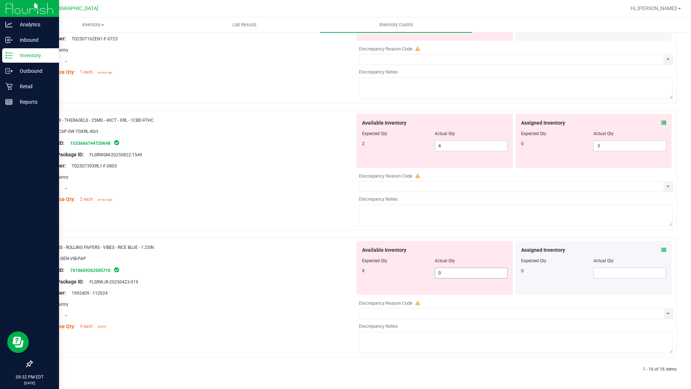
click at [451, 274] on span "0 0" at bounding box center [471, 273] width 73 height 11
type input "9"
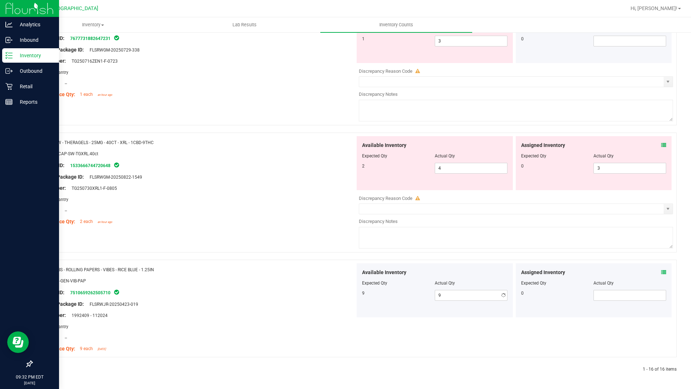
drag, startPoint x: 349, startPoint y: 280, endPoint x: 368, endPoint y: 264, distance: 25.8
click at [348, 280] on div "Name: VBS - ROLLING PAPERS - VIBES - RICE BLUE - 1.25IN SKU: ACC-GEN-VIB-PAP Pa…" at bounding box center [196, 309] width 318 height 92
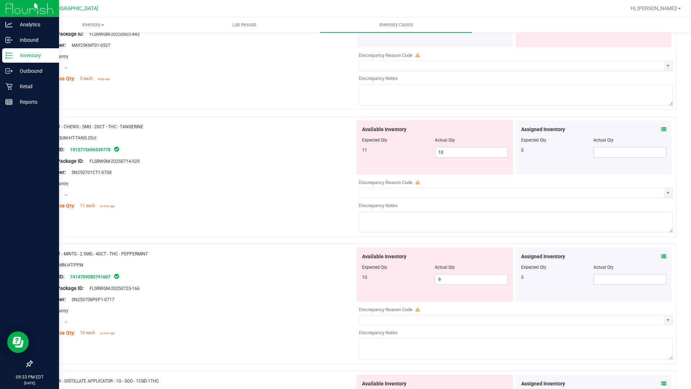
scroll to position [1008, 0]
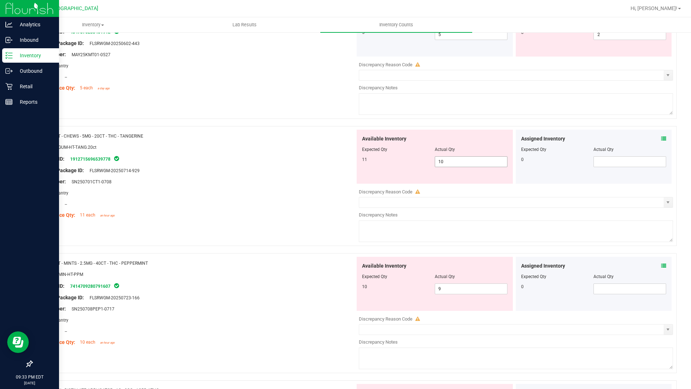
click at [473, 162] on span "10 10" at bounding box center [471, 161] width 73 height 11
click at [451, 163] on input "10" at bounding box center [471, 162] width 72 height 10
type input "11"
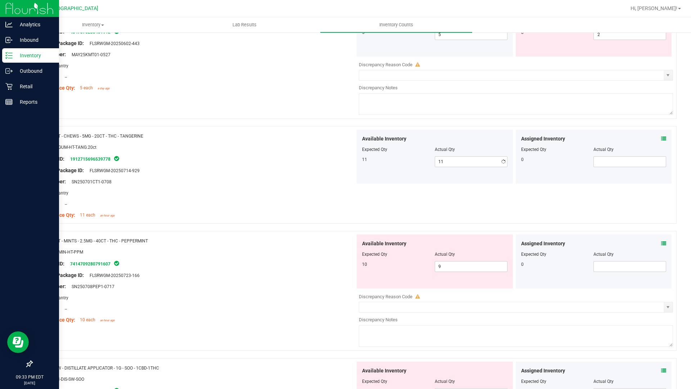
click at [320, 179] on div "Lot Number: SN250701CT1-0708" at bounding box center [196, 182] width 318 height 8
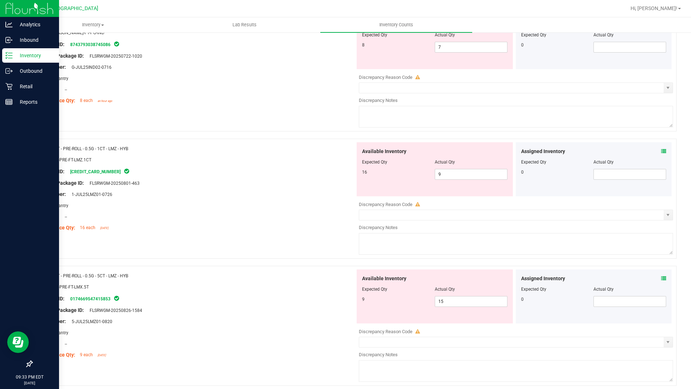
scroll to position [216, 0]
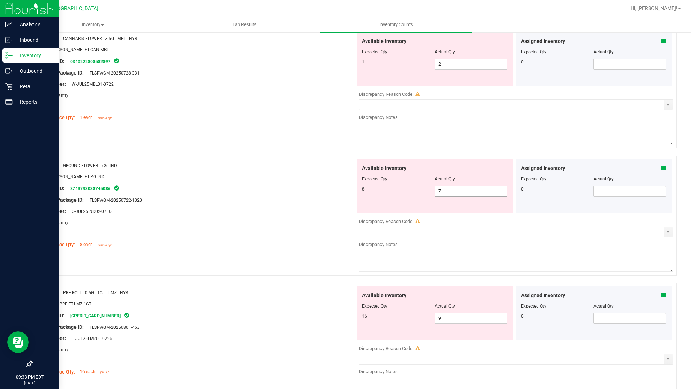
click at [467, 191] on span "7 7" at bounding box center [471, 191] width 73 height 11
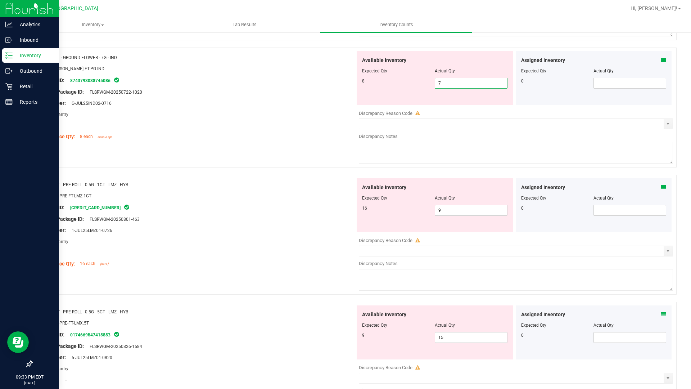
scroll to position [360, 0]
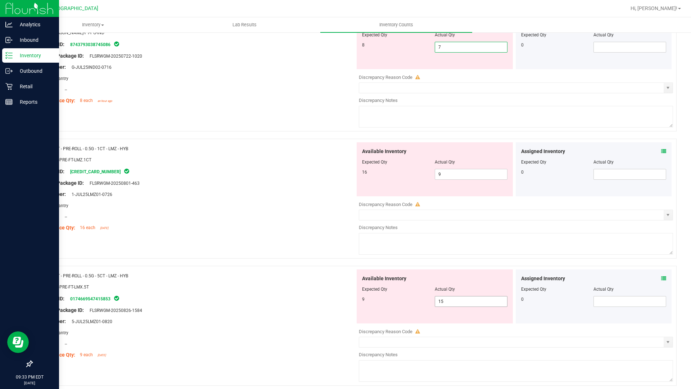
click at [461, 299] on span "15 15" at bounding box center [471, 301] width 73 height 11
type input "1"
type input "9"
drag, startPoint x: 329, startPoint y: 207, endPoint x: 342, endPoint y: 202, distance: 13.2
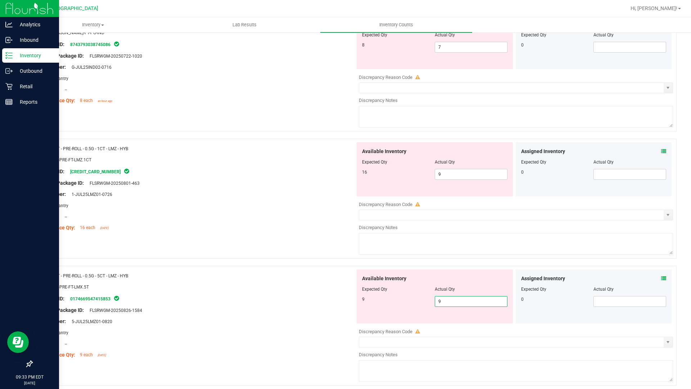
click at [330, 207] on div "Area: Pantry" at bounding box center [196, 206] width 318 height 8
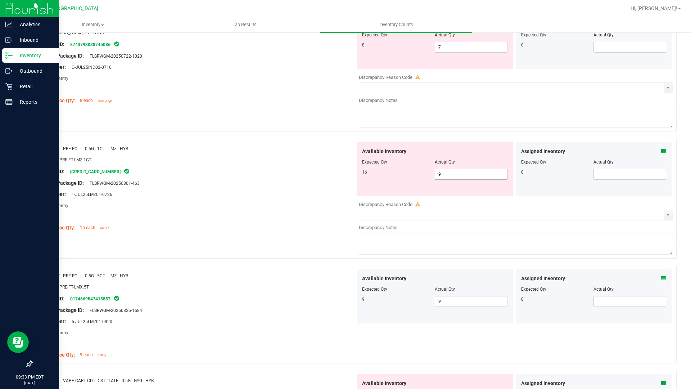
click at [441, 171] on span "9 9" at bounding box center [471, 174] width 73 height 11
type input "16"
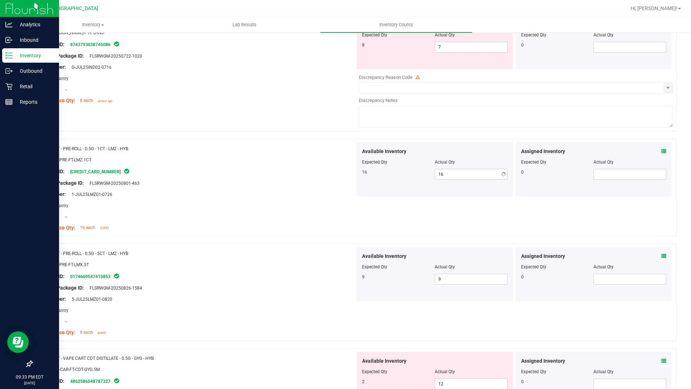
click at [295, 203] on div "Area: Pantry" at bounding box center [196, 206] width 318 height 8
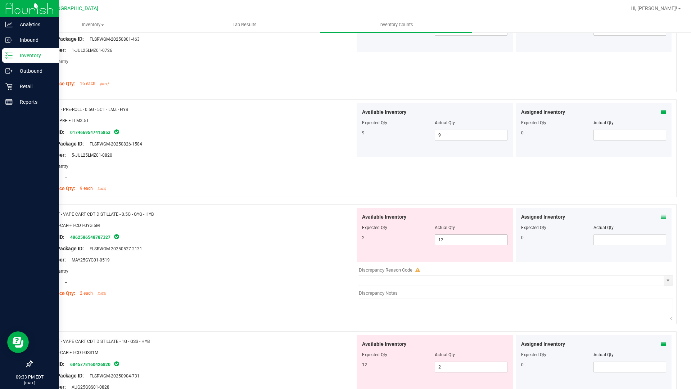
click at [453, 243] on span "12 12" at bounding box center [471, 239] width 73 height 11
click at [453, 243] on input "12" at bounding box center [471, 240] width 72 height 10
type input "2"
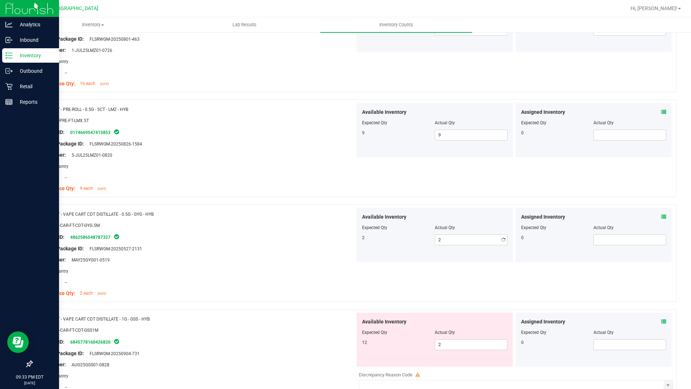
click at [370, 255] on div "Available Inventory Expected Qty Actual Qty 2 2 2" at bounding box center [435, 235] width 156 height 54
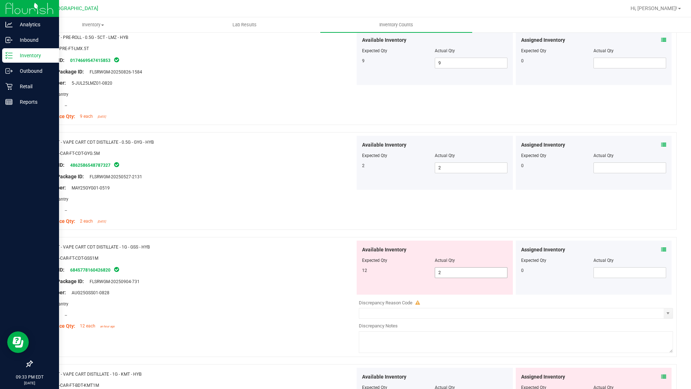
scroll to position [648, 0]
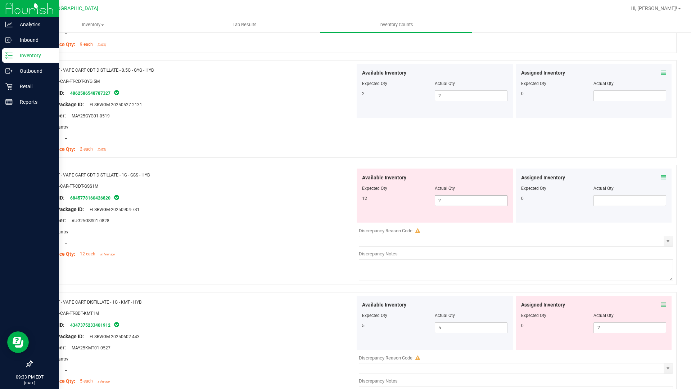
click at [454, 202] on span "2 2" at bounding box center [471, 200] width 73 height 11
type input "12"
click at [369, 214] on div "Available Inventory Expected Qty Actual Qty 12 12 12" at bounding box center [435, 195] width 156 height 54
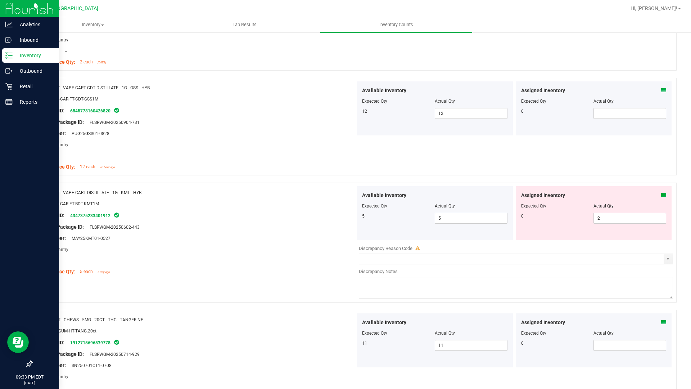
scroll to position [828, 0]
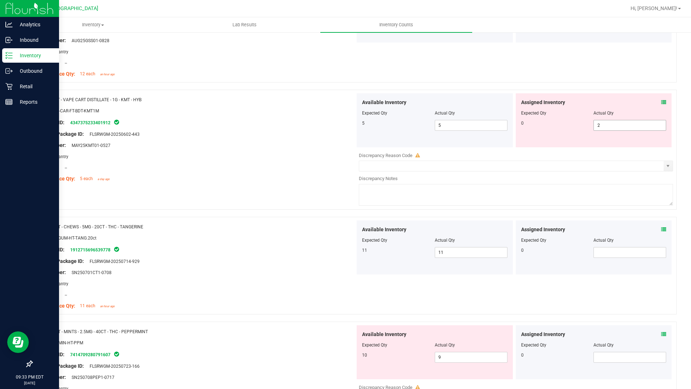
click at [621, 120] on span "2 2" at bounding box center [630, 125] width 73 height 11
type input "0"
click at [455, 124] on span "5 5" at bounding box center [471, 125] width 73 height 11
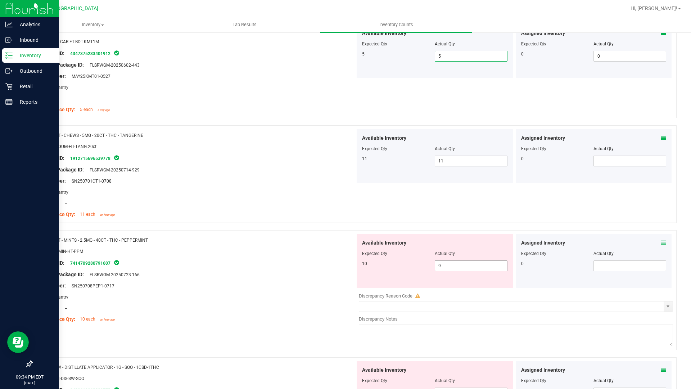
scroll to position [900, 0]
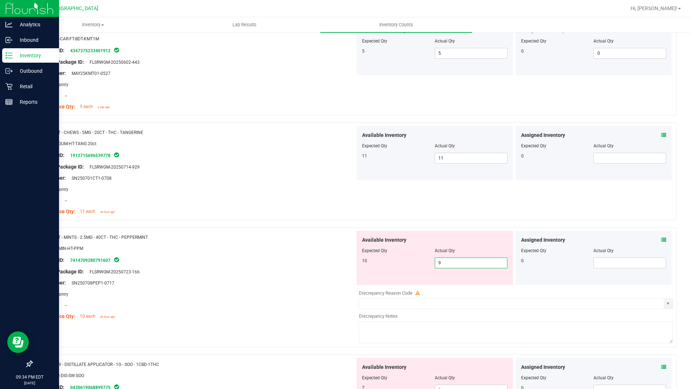
click at [457, 260] on span "9 9" at bounding box center [471, 262] width 73 height 11
type input "10"
click at [366, 285] on div "Available Inventory Expected Qty Actual Qty 10 10 10" at bounding box center [514, 288] width 318 height 114
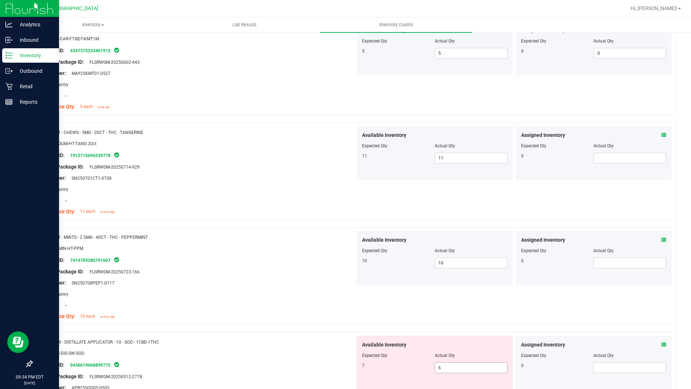
click at [479, 331] on span "6 6" at bounding box center [471, 367] width 73 height 11
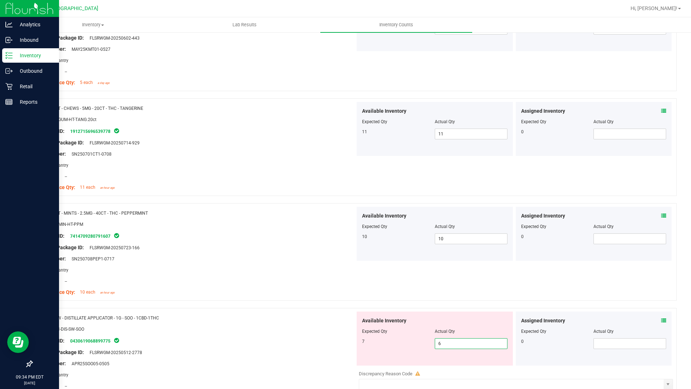
scroll to position [1008, 0]
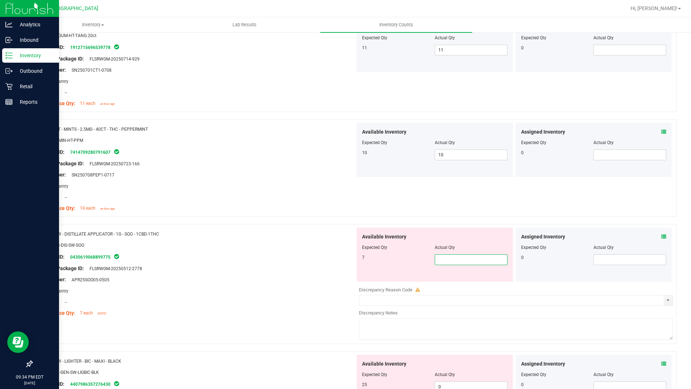
type input "7"
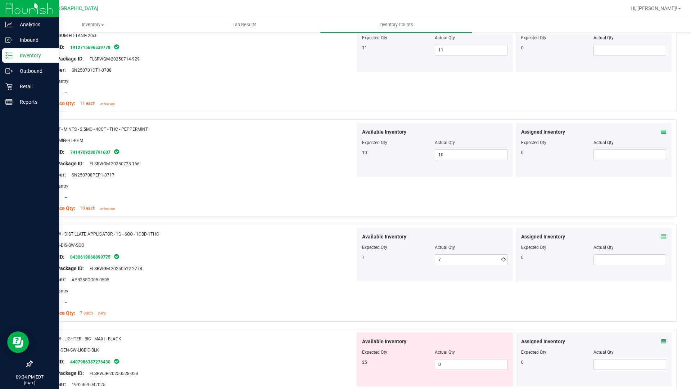
click at [322, 329] on div "Name: FT - CANNABIS FLOWER - 3.5G - HBG - IND SKU: FLO-BUD-FT-CAN-HBG Package I…" at bounding box center [354, 29] width 645 height 1841
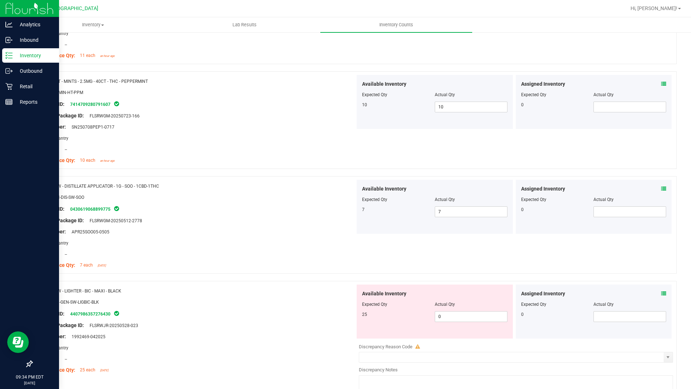
scroll to position [1080, 0]
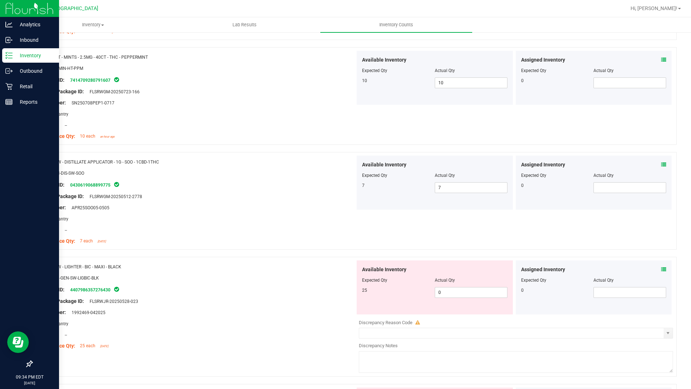
click at [463, 286] on div at bounding box center [434, 285] width 145 height 4
click at [459, 290] on span "0 0" at bounding box center [471, 292] width 73 height 11
type input "25"
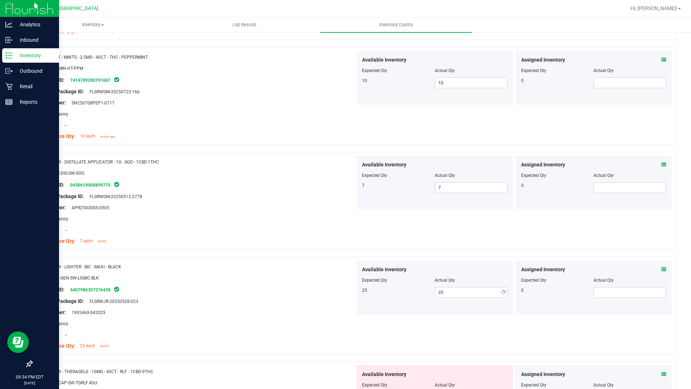
click at [306, 278] on div "SKU: ACC-GEN-SW-LIGBIC-BLK" at bounding box center [196, 278] width 318 height 8
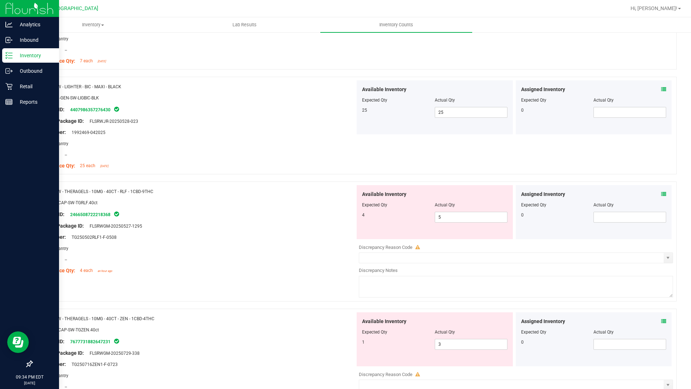
scroll to position [1368, 0]
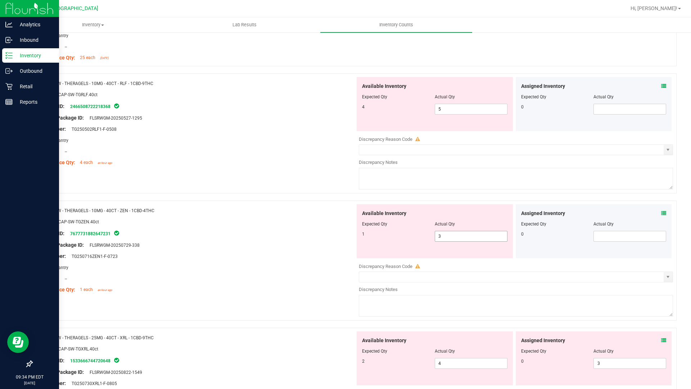
click at [446, 238] on span "3 3" at bounding box center [471, 236] width 73 height 11
type input "1"
click at [319, 248] on div "Original Package ID: FLSRWGM-20250729-338" at bounding box center [196, 245] width 318 height 8
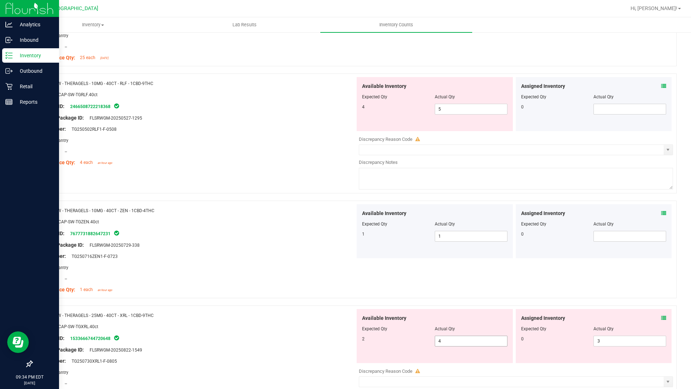
click at [447, 331] on span "4 4" at bounding box center [471, 341] width 73 height 11
type input "2"
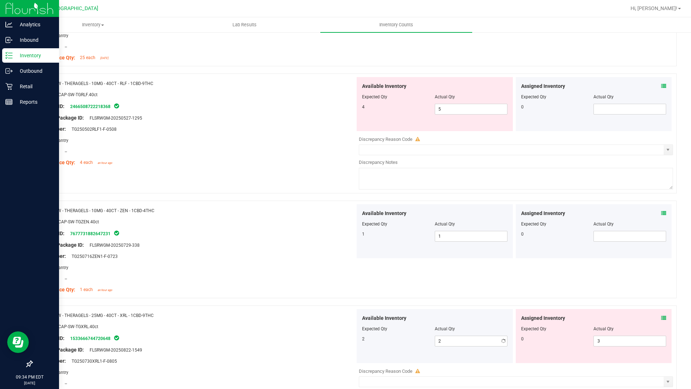
click at [387, 331] on div "2" at bounding box center [398, 339] width 73 height 6
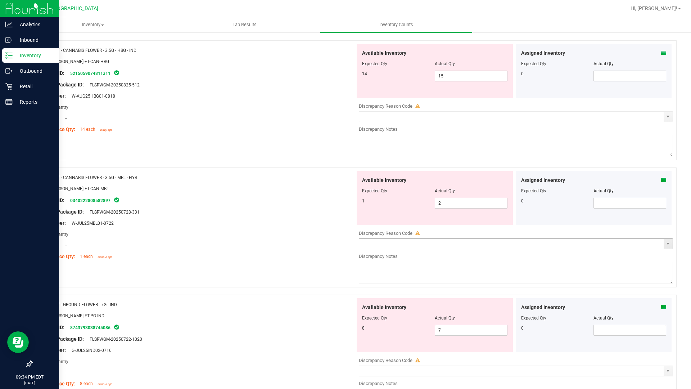
scroll to position [72, 0]
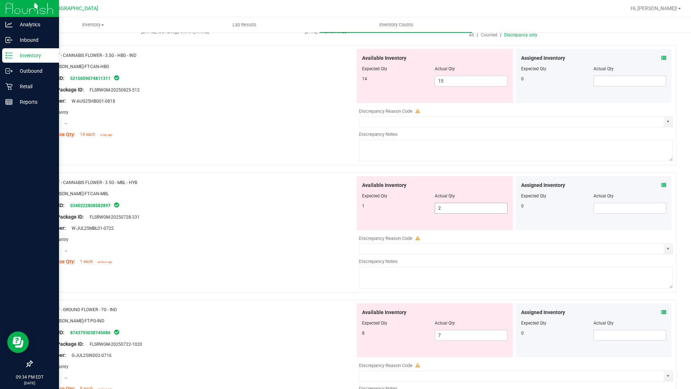
click at [449, 208] on span "2 2" at bounding box center [471, 208] width 73 height 11
type input "1"
drag, startPoint x: 297, startPoint y: 210, endPoint x: 349, endPoint y: 201, distance: 52.7
click at [309, 208] on div "Name: FT - CANNABIS FLOWER - 3.5G - MBL - HYB SKU: FLO-BUD-FT-CAN-MBL Package I…" at bounding box center [196, 222] width 318 height 92
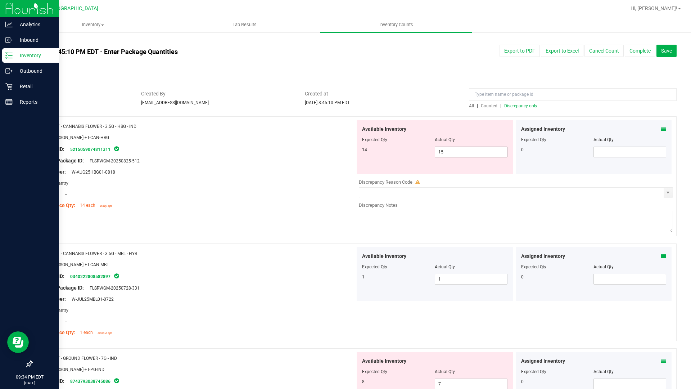
scroll to position [0, 0]
click at [454, 154] on span "15 15" at bounding box center [471, 152] width 73 height 11
type input "14"
click at [323, 162] on div "Original Package ID: FLSRWGM-20250825-512" at bounding box center [196, 162] width 318 height 8
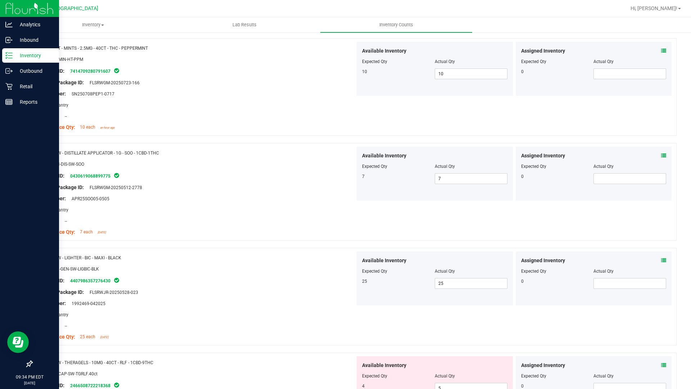
scroll to position [1296, 0]
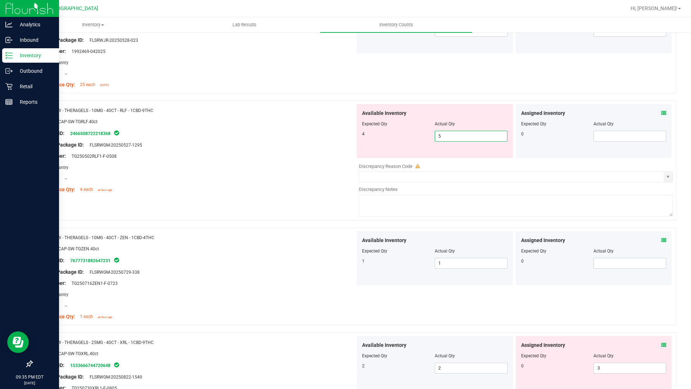
click at [455, 135] on span "5 5" at bounding box center [471, 136] width 73 height 11
type input "4"
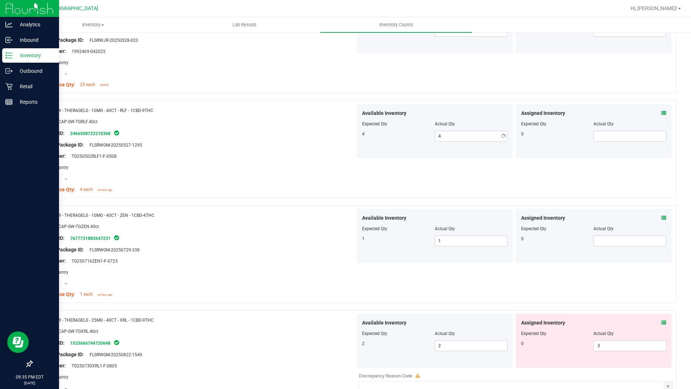
click at [311, 142] on div "Original Package ID: FLSRWGM-20250527-1295" at bounding box center [196, 145] width 318 height 8
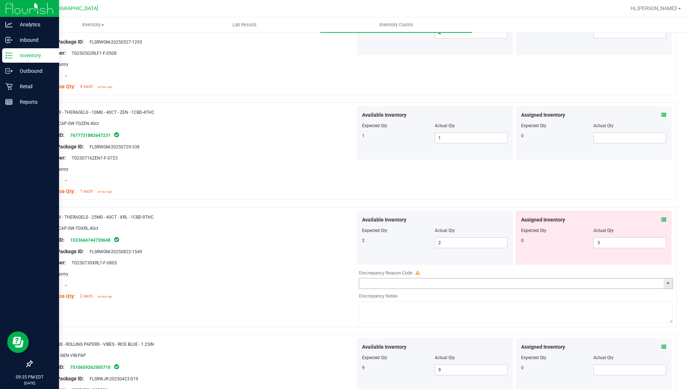
scroll to position [1474, 0]
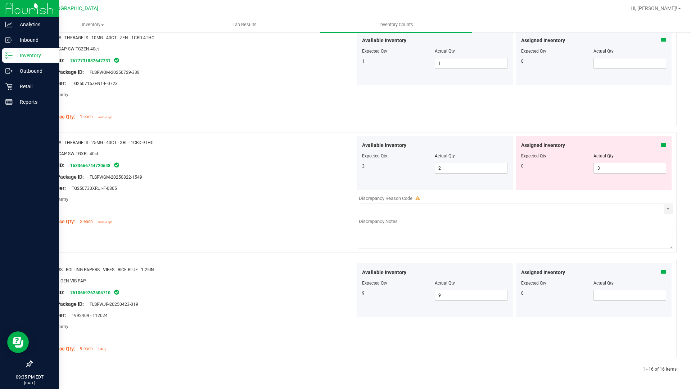
click at [629, 174] on div "Assigned Inventory Expected Qty Actual Qty 0 3 3" at bounding box center [594, 163] width 156 height 54
click at [629, 168] on span "3 3" at bounding box center [630, 168] width 73 height 11
type input "0"
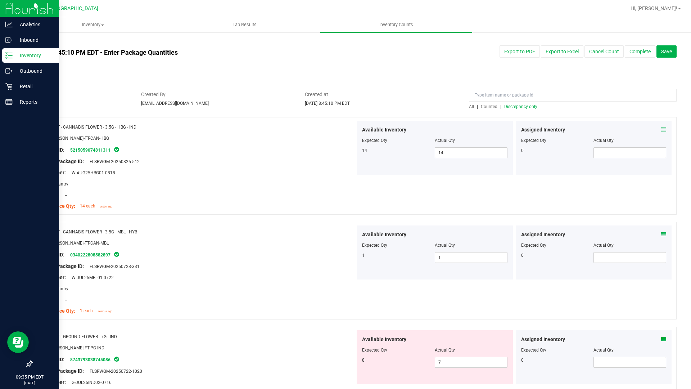
scroll to position [180, 0]
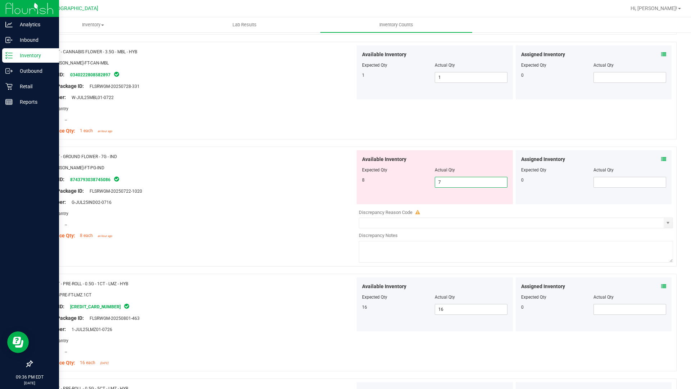
click at [454, 181] on span "7 7" at bounding box center [471, 182] width 73 height 11
click at [454, 181] on input "7" at bounding box center [471, 182] width 72 height 10
type input "8"
click at [305, 201] on div "Lot Number: G-JUL25IND02-0716" at bounding box center [196, 202] width 318 height 8
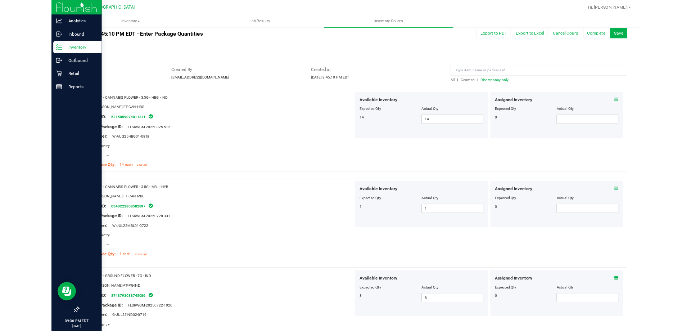
scroll to position [0, 0]
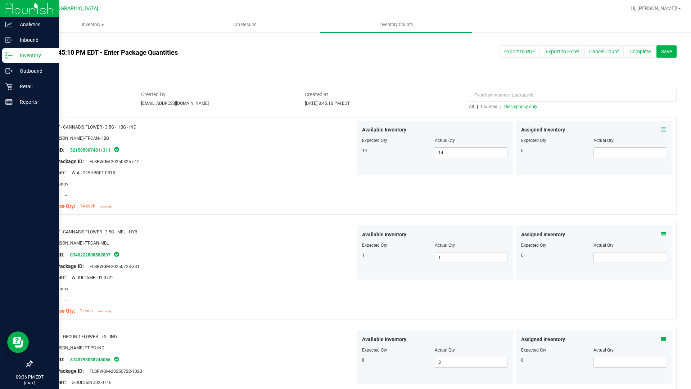
click at [519, 105] on span "Discrepancy only" at bounding box center [520, 106] width 33 height 5
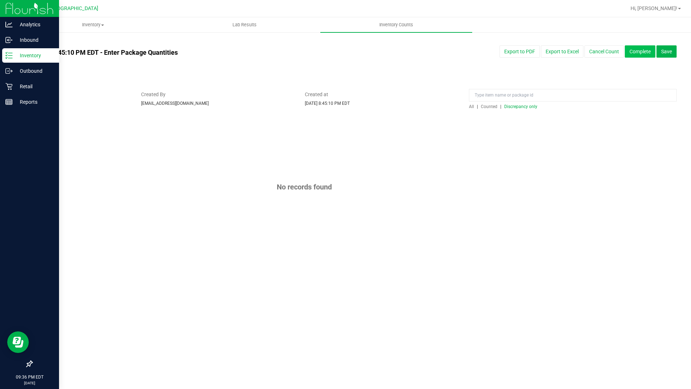
click at [644, 54] on button "Complete" at bounding box center [640, 51] width 31 height 12
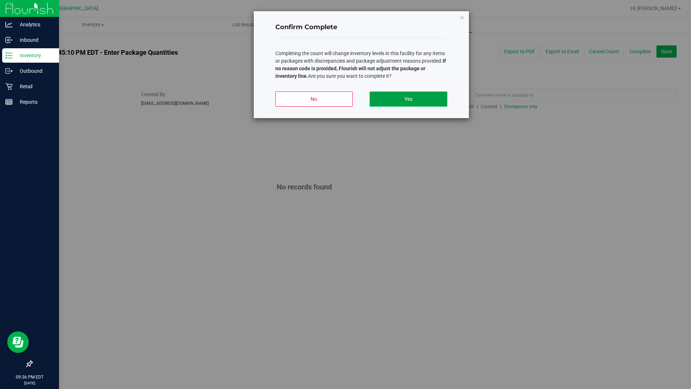
click at [428, 100] on button "Yes" at bounding box center [408, 98] width 77 height 15
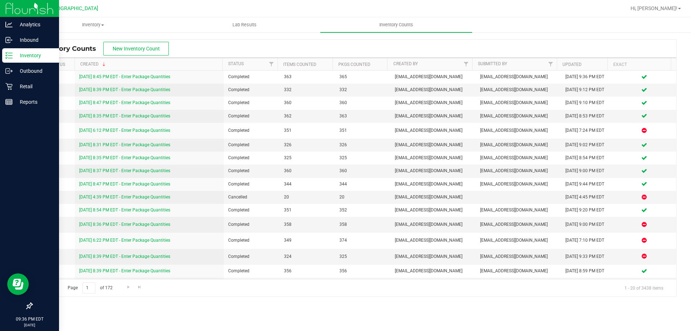
click at [691, 7] on nav "Orange Park WC Hi, Andrew!" at bounding box center [354, 8] width 674 height 17
click at [680, 11] on link "Hi, [PERSON_NAME]!" at bounding box center [656, 9] width 56 height 8
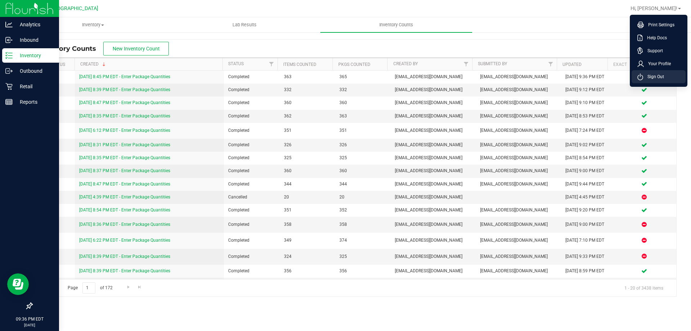
click at [648, 79] on span "Sign Out" at bounding box center [653, 76] width 21 height 7
